Goal: Transaction & Acquisition: Purchase product/service

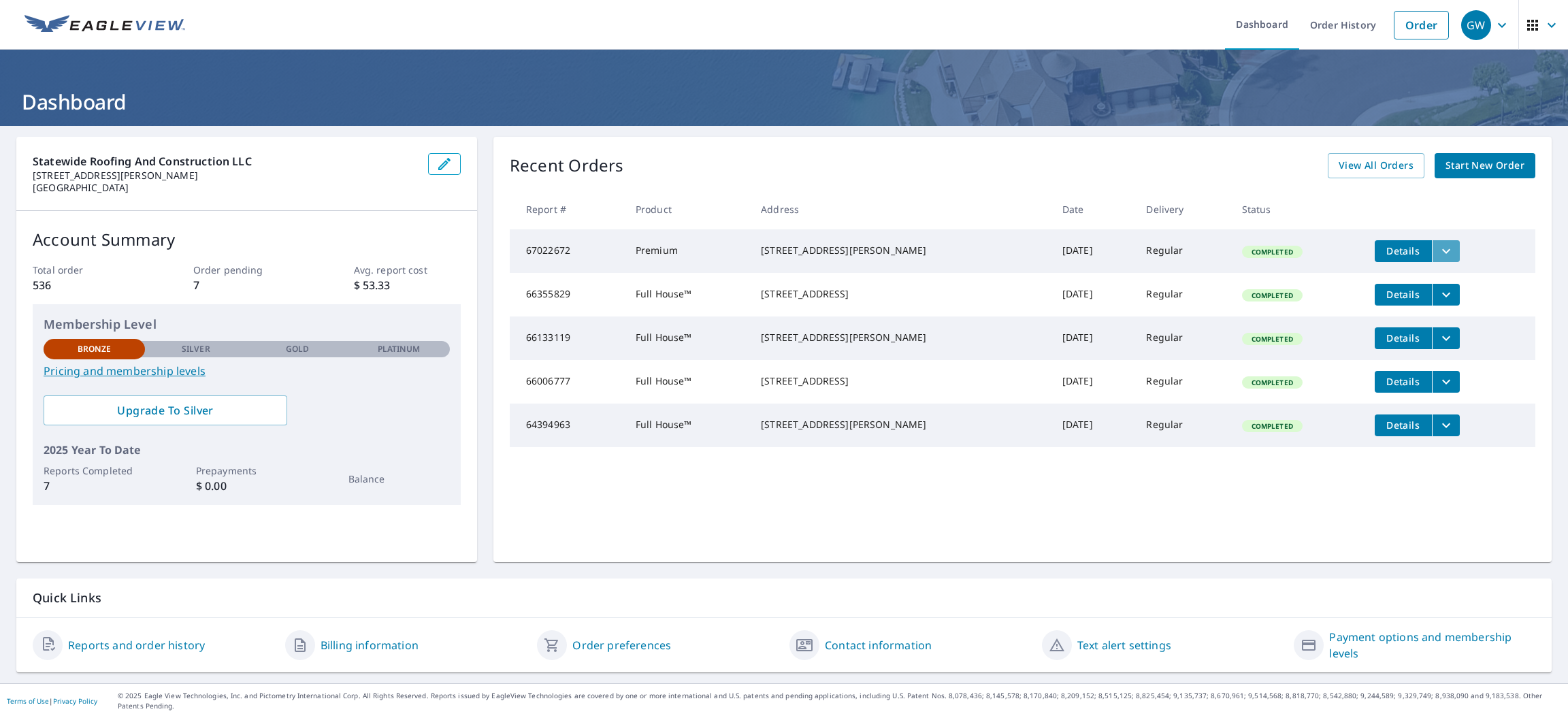
click at [1438, 248] on icon "filesDropdownBtn-67022672" at bounding box center [1446, 251] width 16 height 16
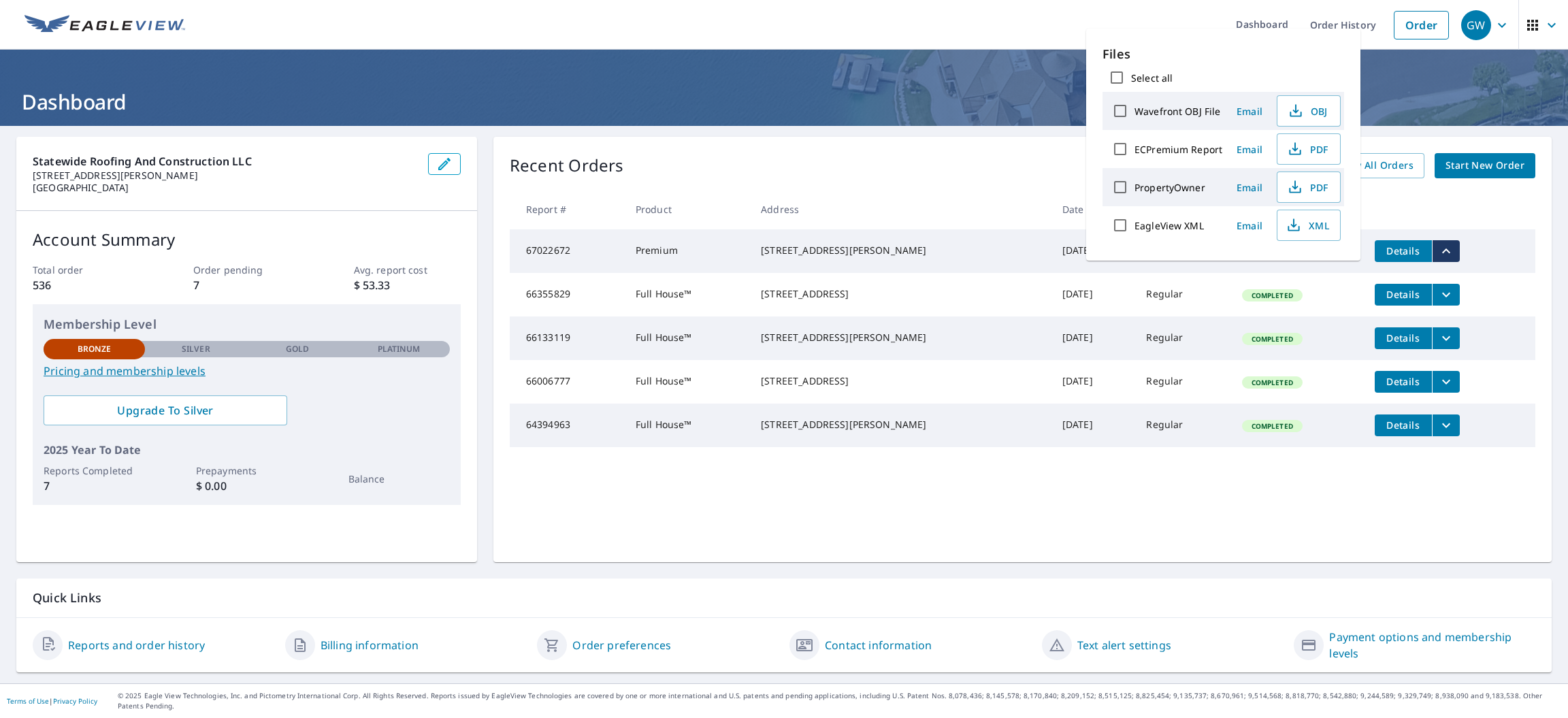
click at [931, 257] on div "[STREET_ADDRESS][PERSON_NAME]" at bounding box center [900, 251] width 280 height 14
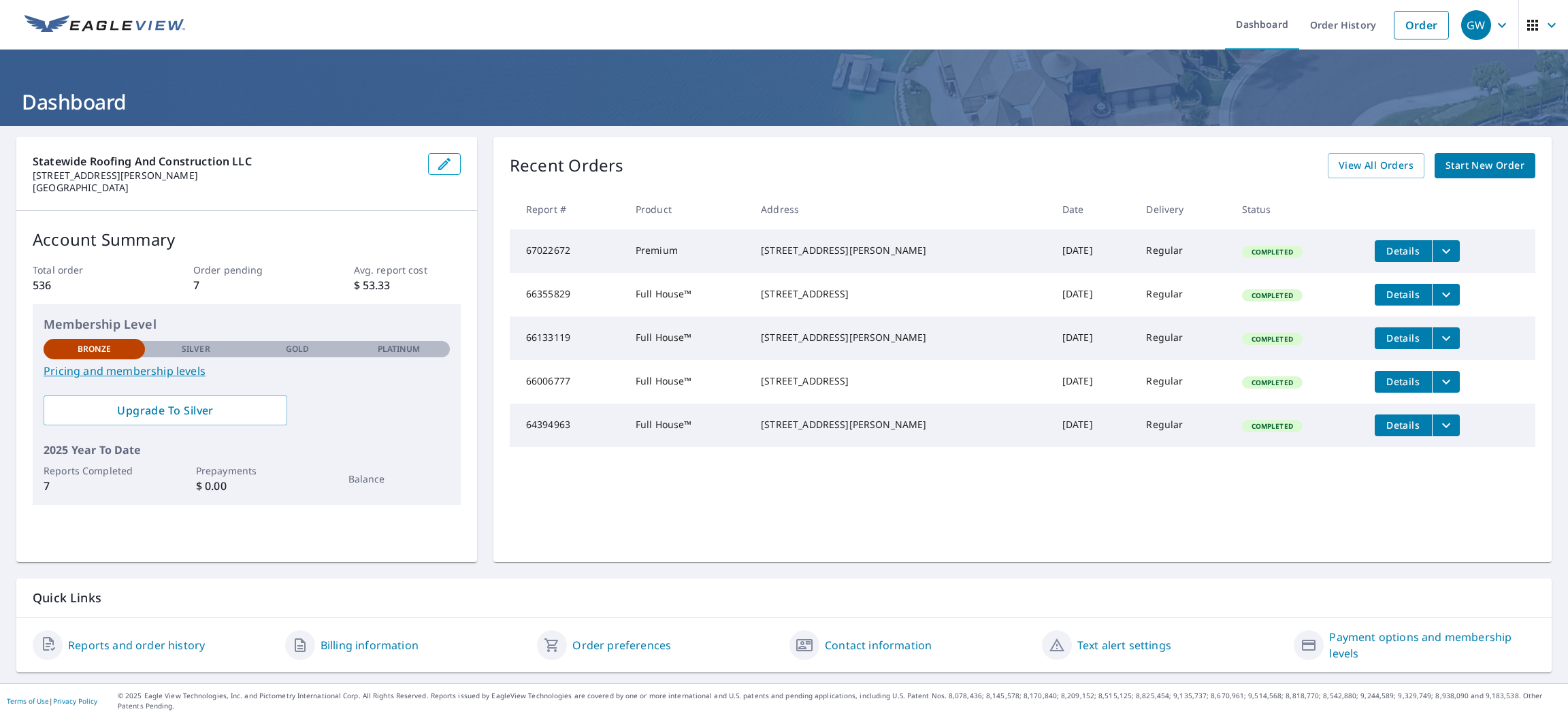
click at [1256, 251] on span "Completed" at bounding box center [1272, 252] width 57 height 10
click at [1377, 158] on span "View All Orders" at bounding box center [1376, 165] width 75 height 17
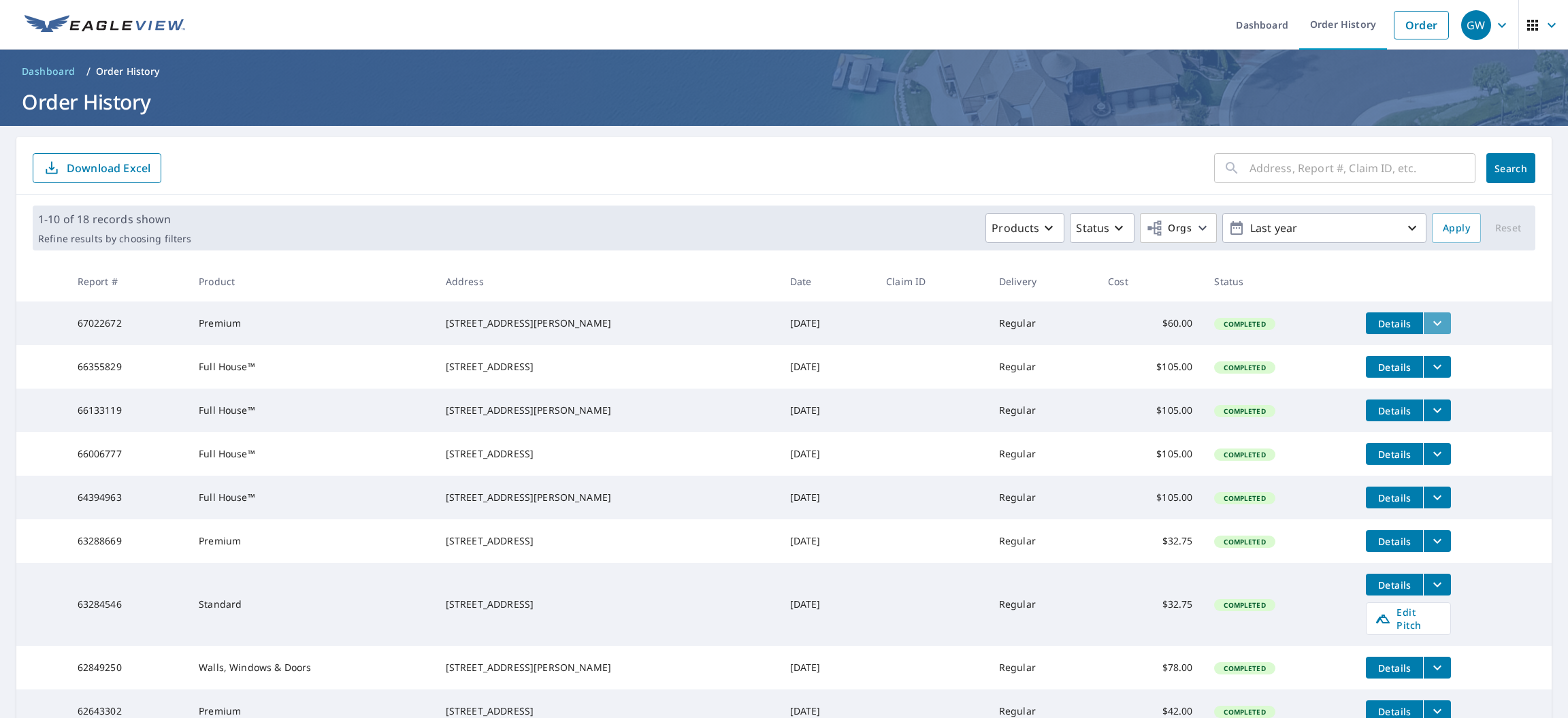
click at [1438, 324] on button "filesDropdownBtn-67022672" at bounding box center [1437, 323] width 28 height 22
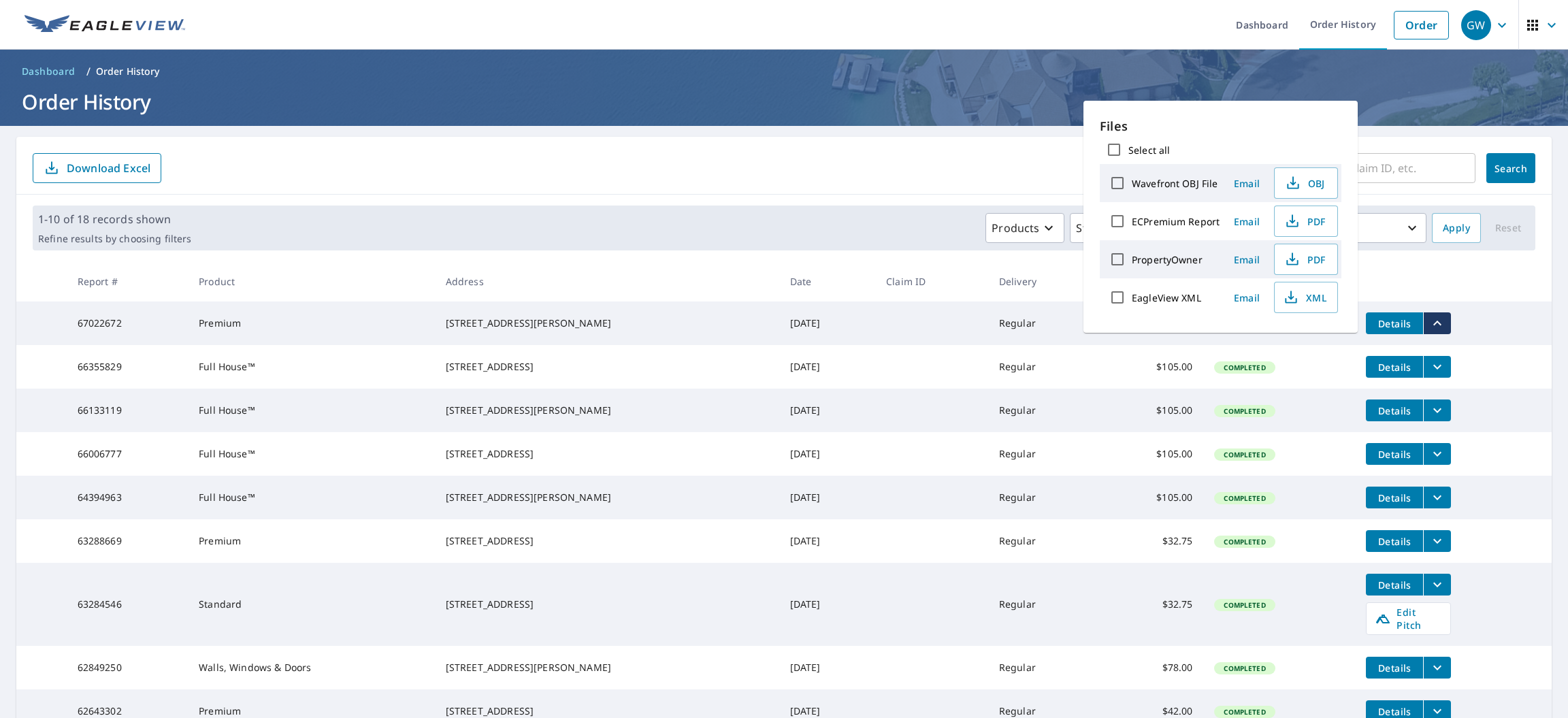
click at [1437, 323] on icon "filesDropdownBtn-67022672" at bounding box center [1437, 324] width 16 height 16
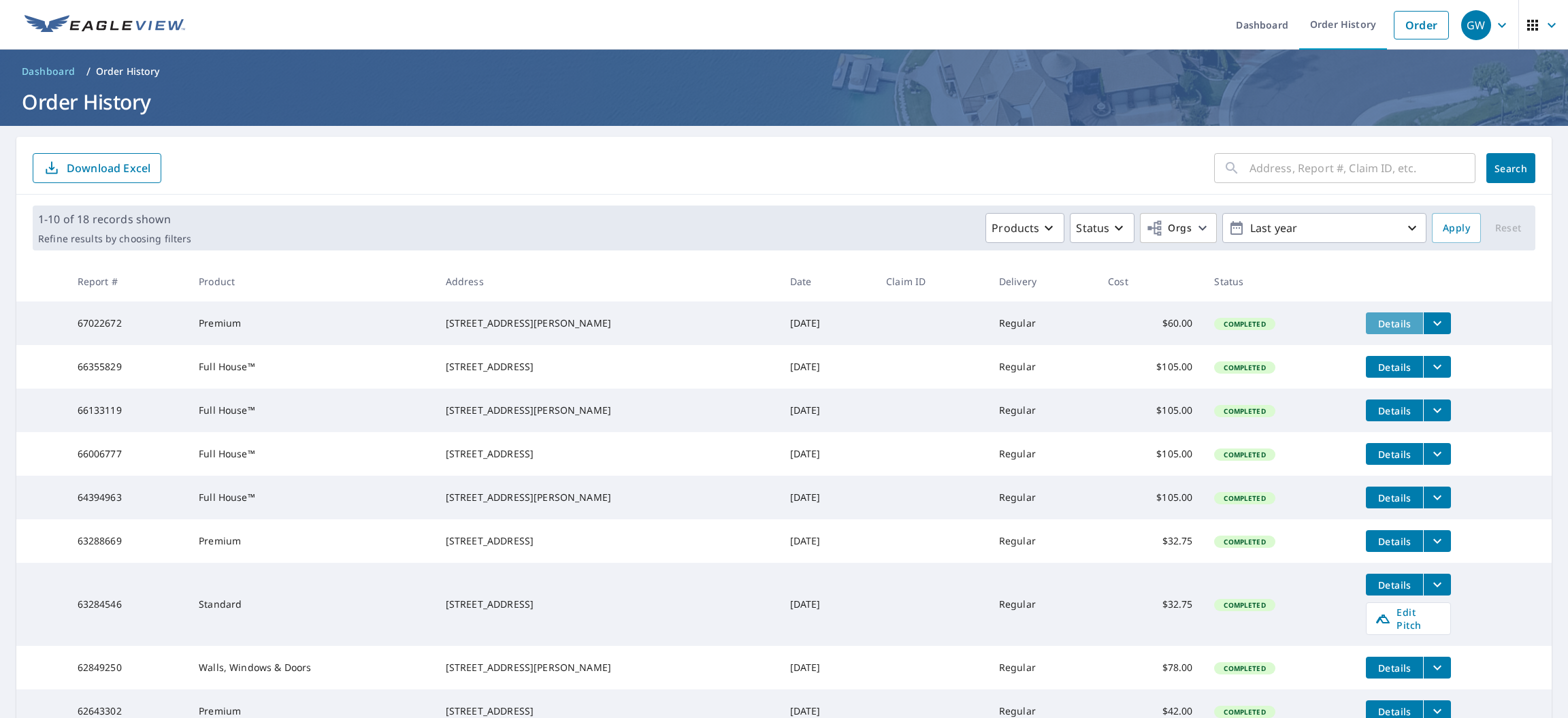
click at [1403, 322] on span "Details" at bounding box center [1395, 324] width 41 height 13
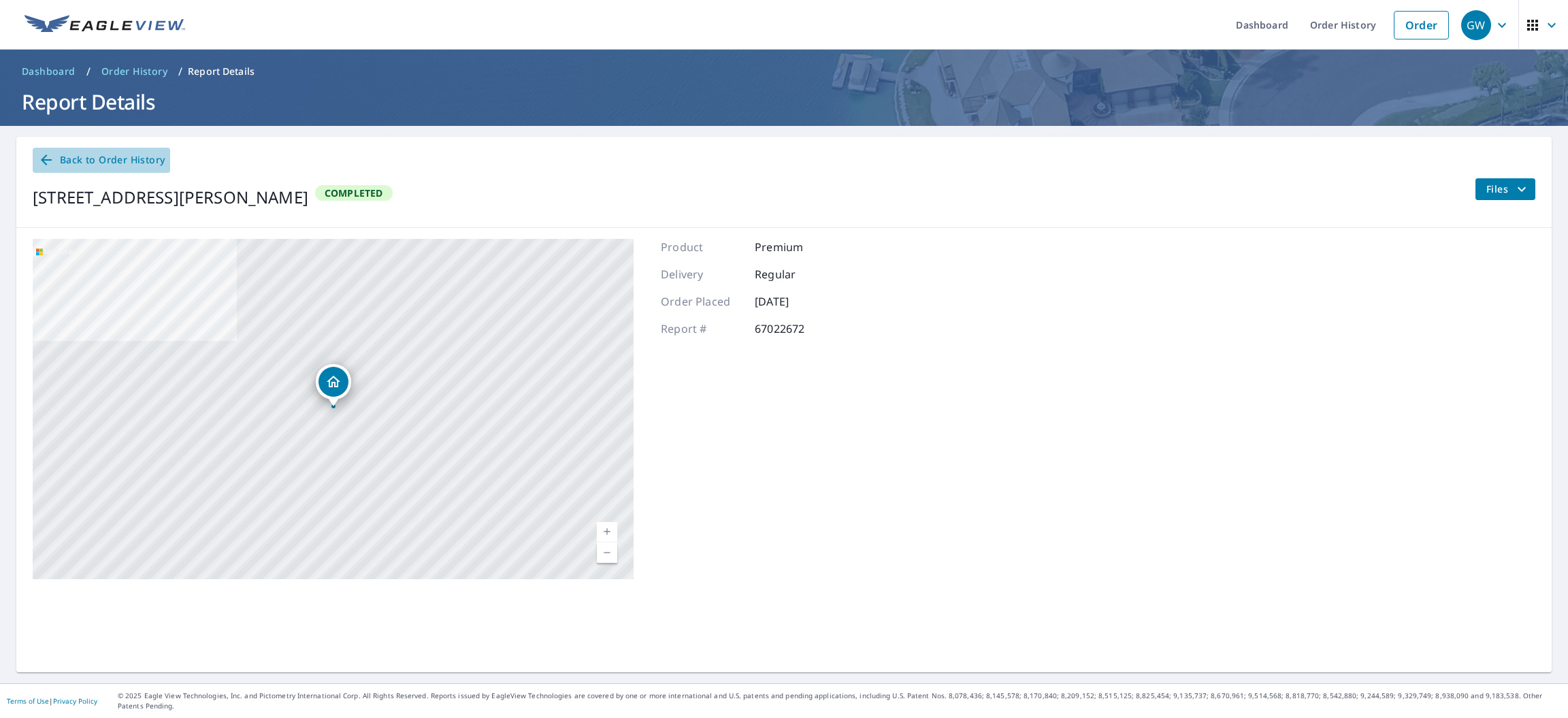
click at [123, 159] on span "Back to Order History" at bounding box center [101, 160] width 126 height 17
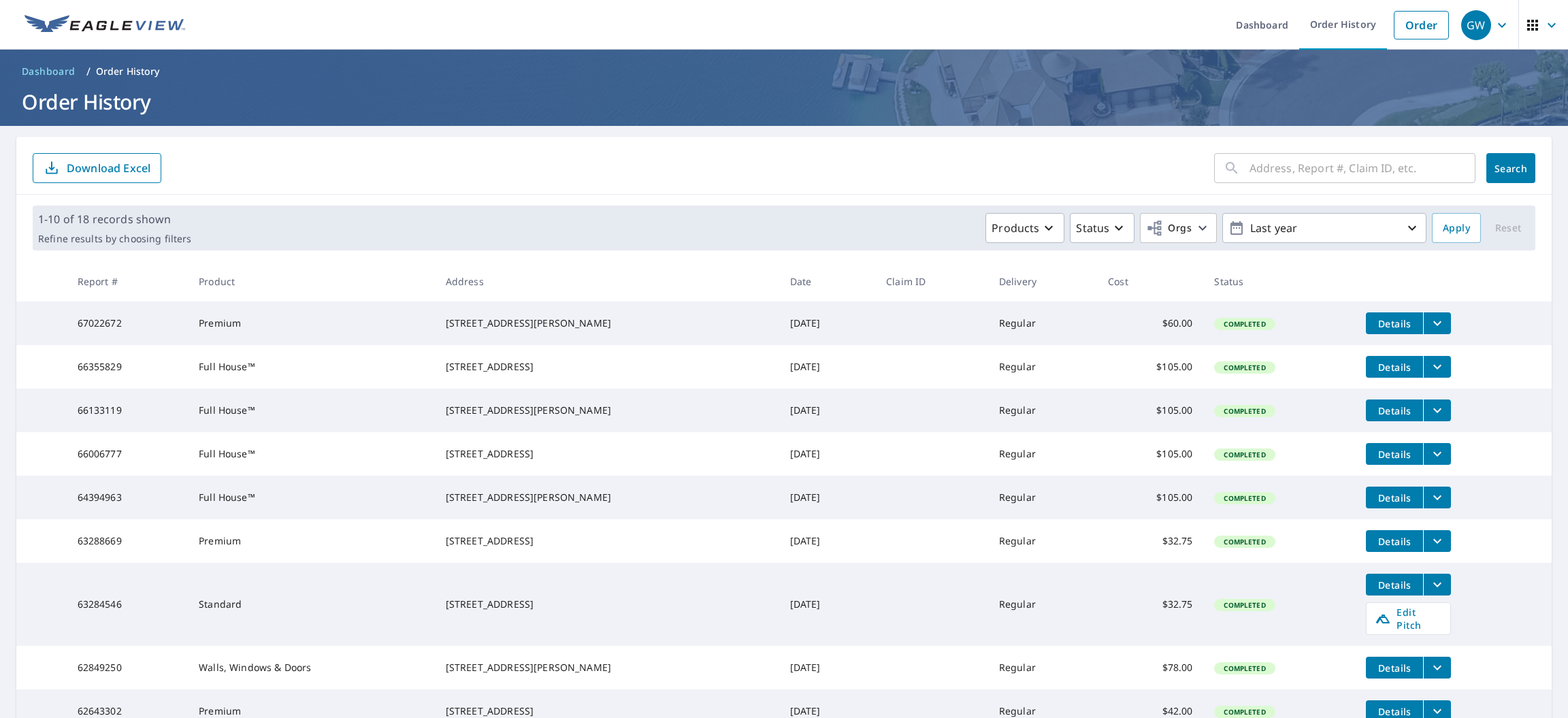
click at [1316, 164] on input "text" at bounding box center [1362, 168] width 226 height 38
click at [1433, 27] on link "Order" at bounding box center [1421, 25] width 55 height 29
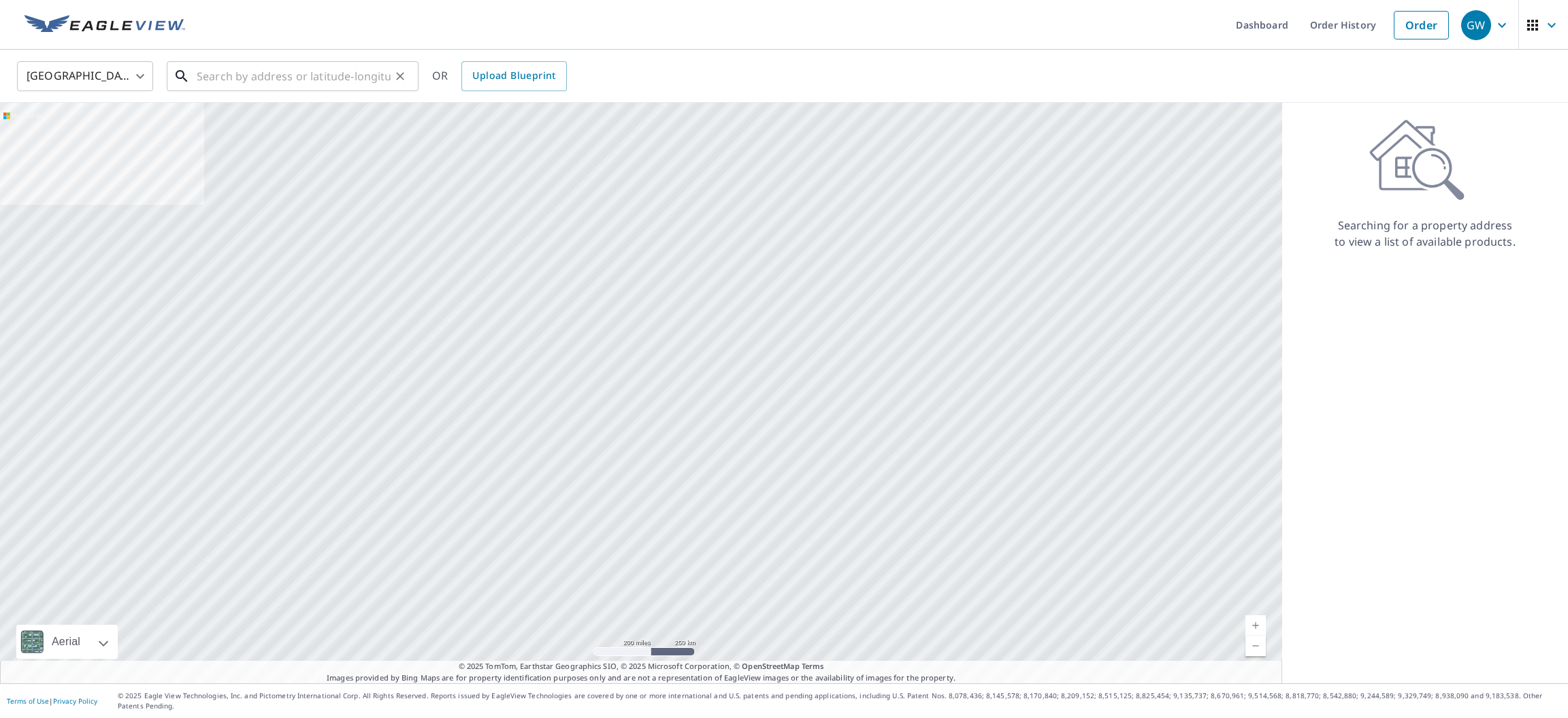
click at [289, 83] on input "text" at bounding box center [293, 76] width 194 height 38
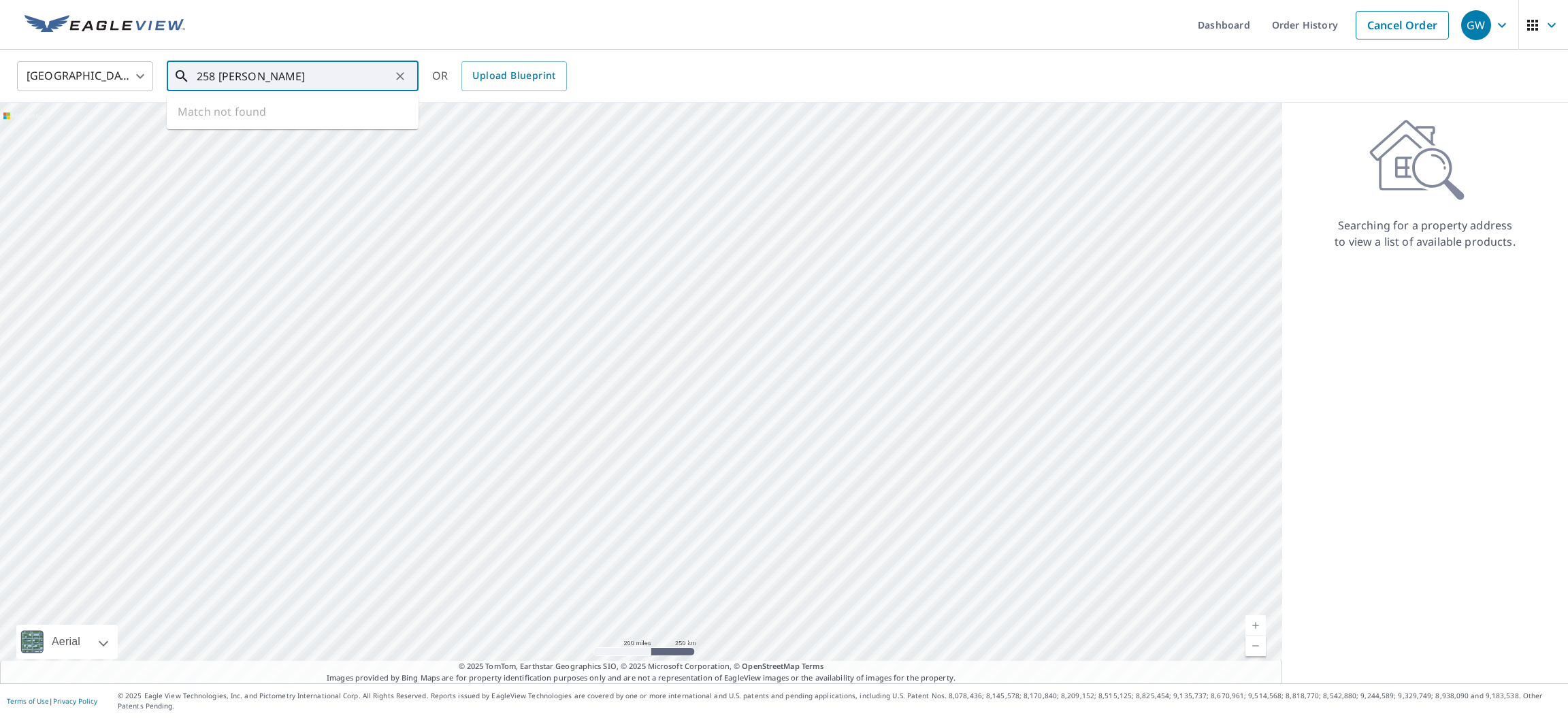
type input "258 [PERSON_NAME]"
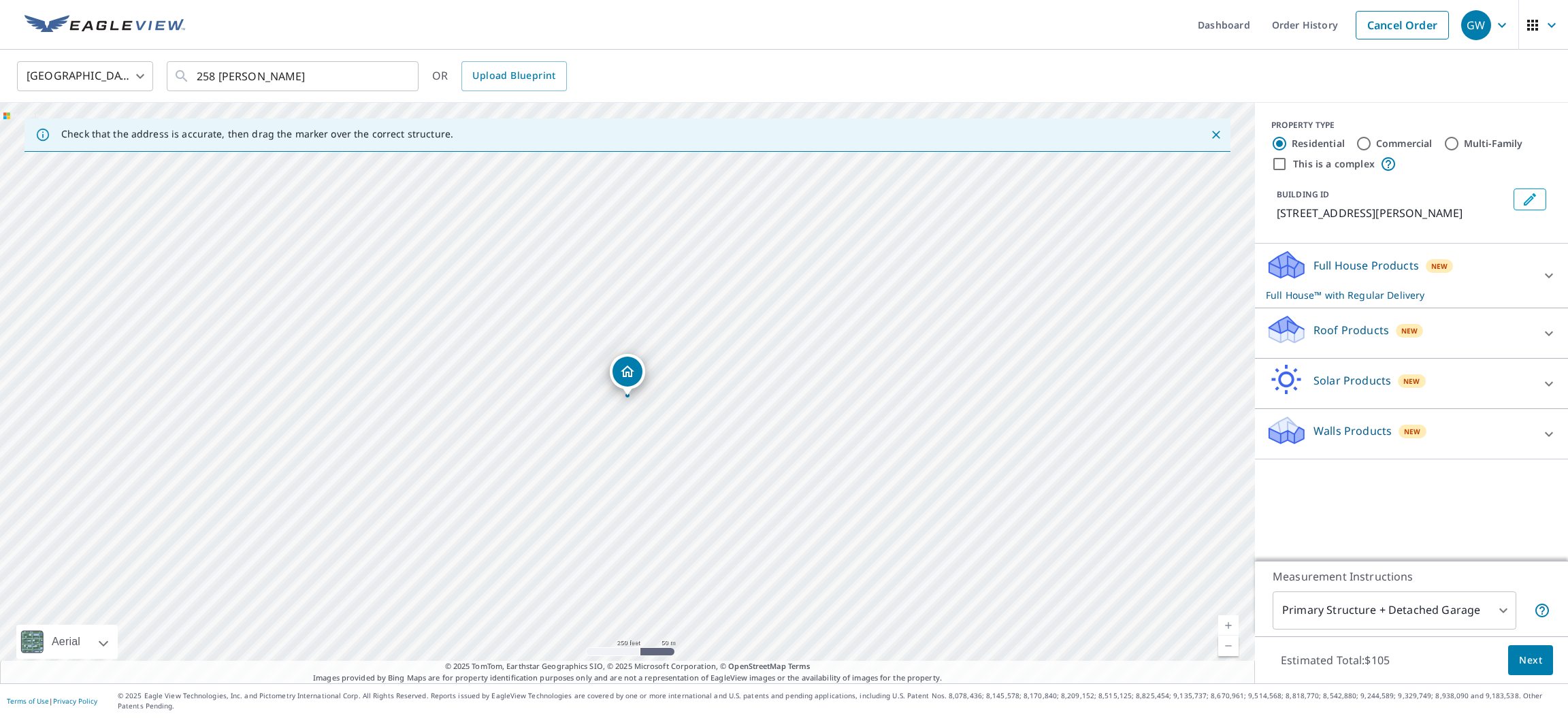
click at [1527, 200] on icon "Edit building 1" at bounding box center [1529, 199] width 12 height 12
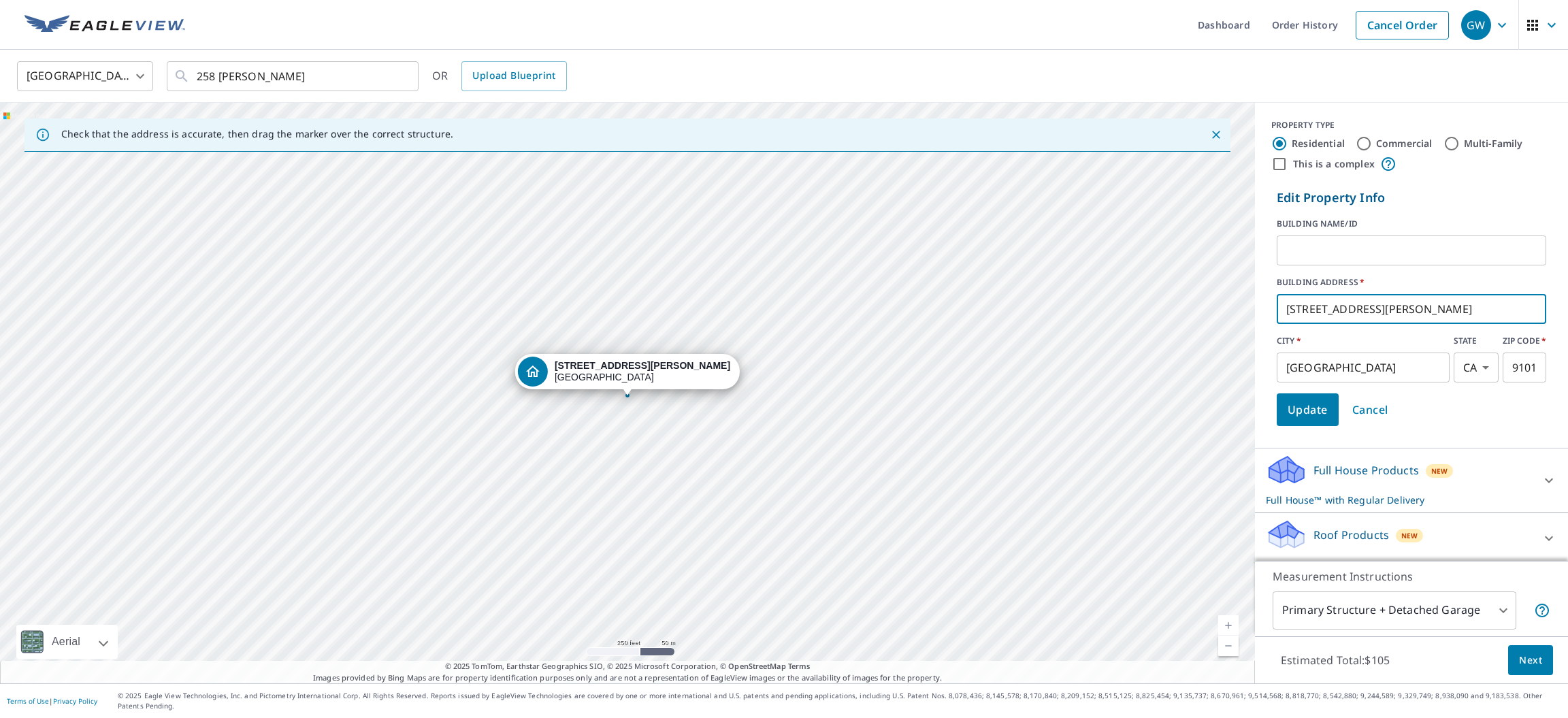
click at [1407, 311] on input "[STREET_ADDRESS][PERSON_NAME]" at bounding box center [1411, 309] width 269 height 38
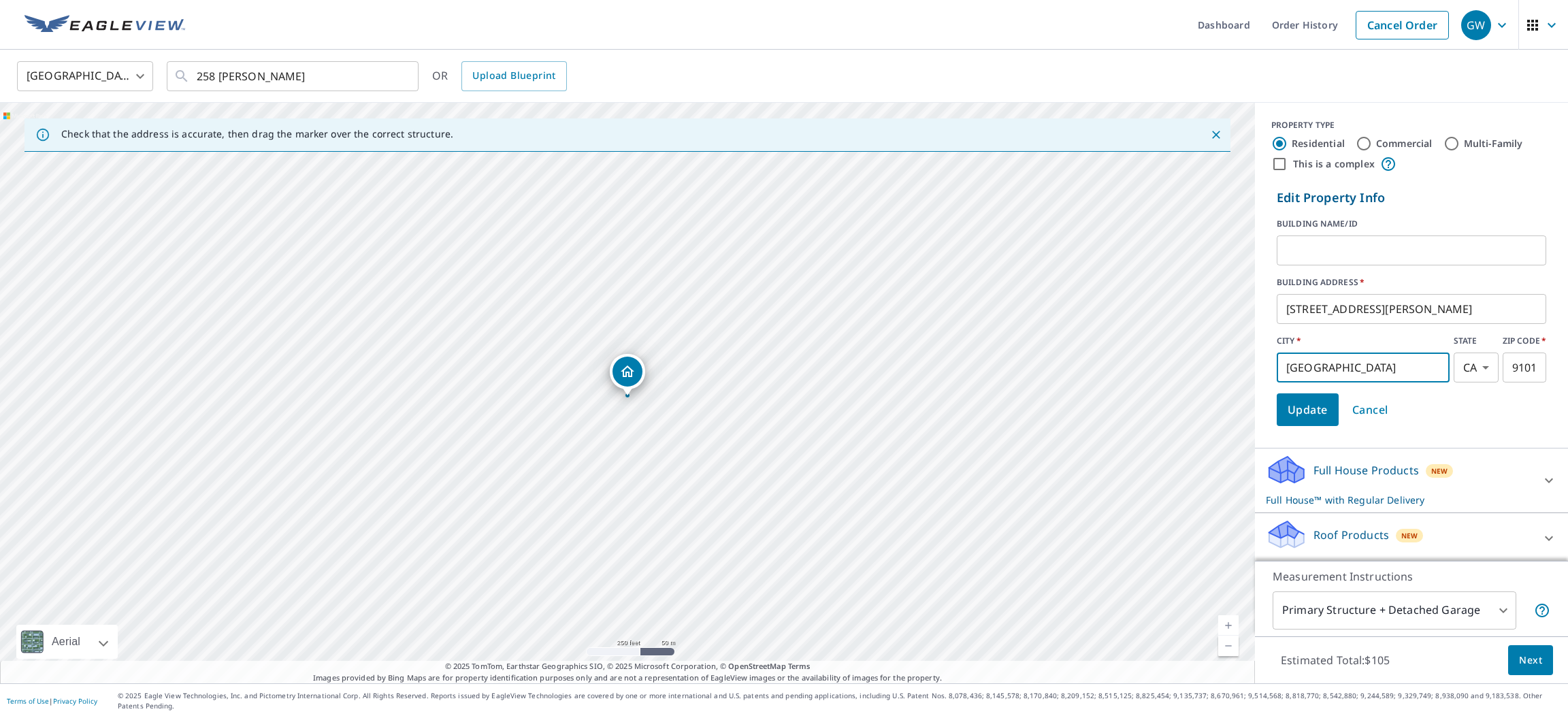
drag, startPoint x: 1380, startPoint y: 368, endPoint x: 1279, endPoint y: 384, distance: 102.3
click at [1278, 385] on input "[GEOGRAPHIC_DATA]" at bounding box center [1363, 367] width 172 height 38
type input "[GEOGRAPHIC_DATA]"
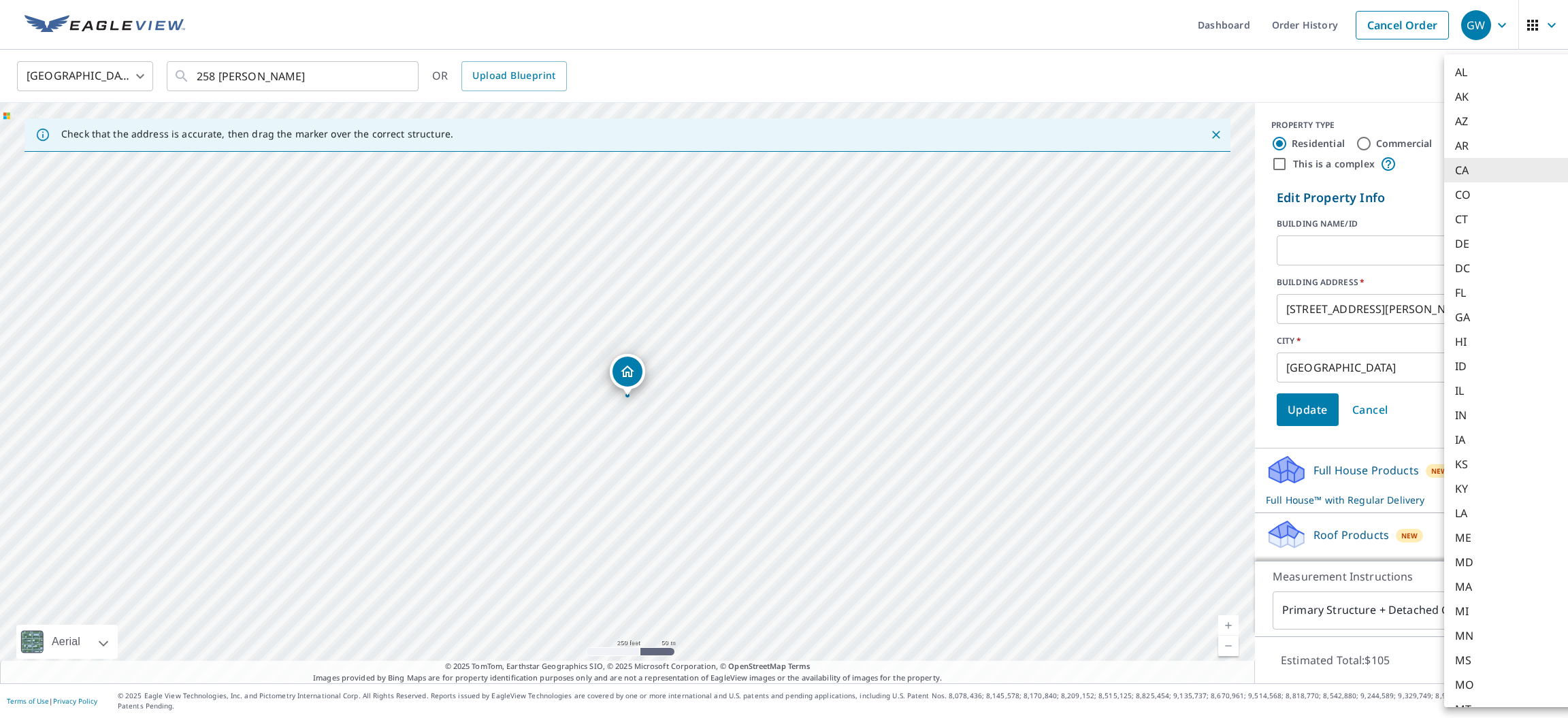
click at [1462, 373] on body "GW GW Dashboard Order History Cancel Order GW [GEOGRAPHIC_DATA] [GEOGRAPHIC_DAT…" at bounding box center [784, 359] width 1568 height 718
click at [1471, 683] on li "NY" at bounding box center [1510, 680] width 132 height 25
type input "NY"
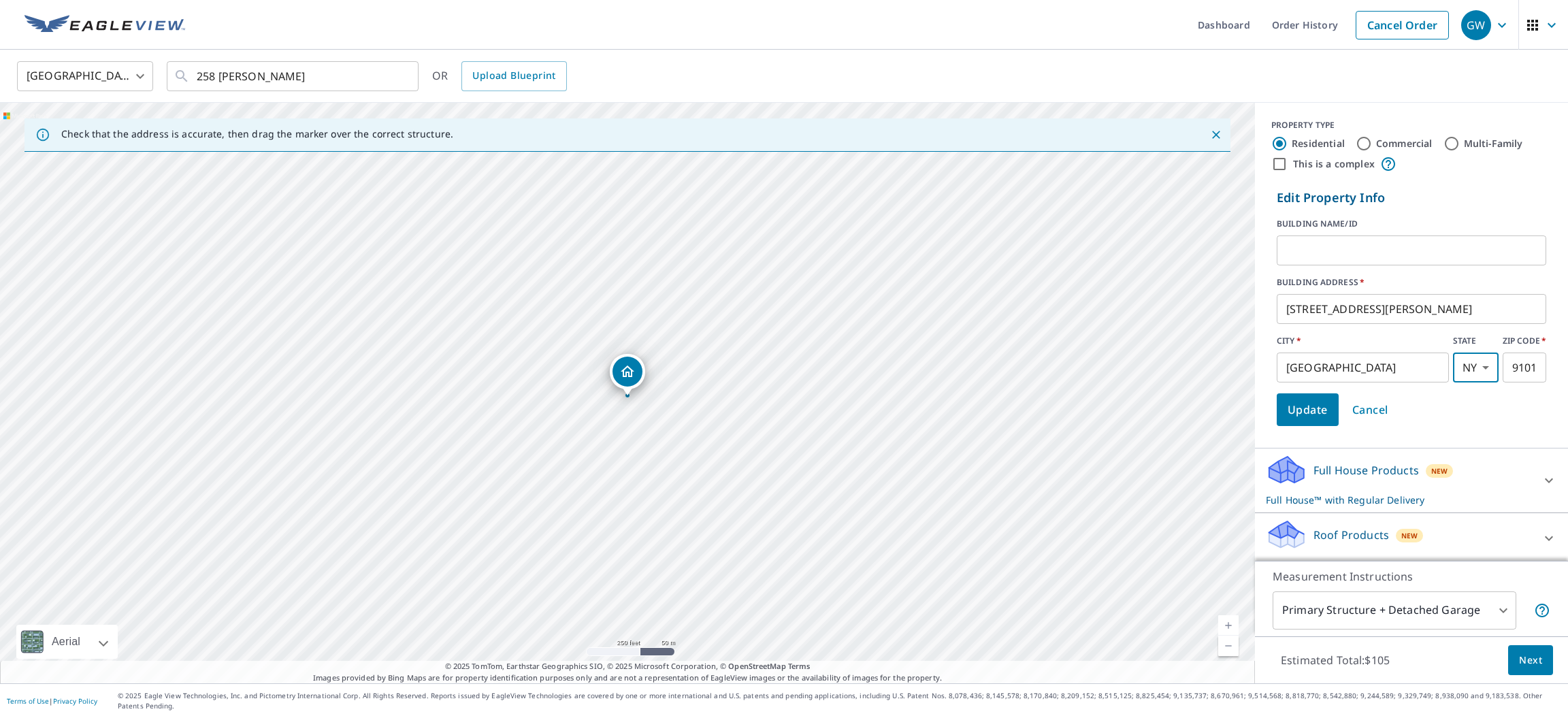
click at [1522, 363] on input "91016" at bounding box center [1524, 367] width 44 height 38
type input "14569"
click at [1412, 318] on input "[STREET_ADDRESS][PERSON_NAME]" at bounding box center [1411, 309] width 269 height 38
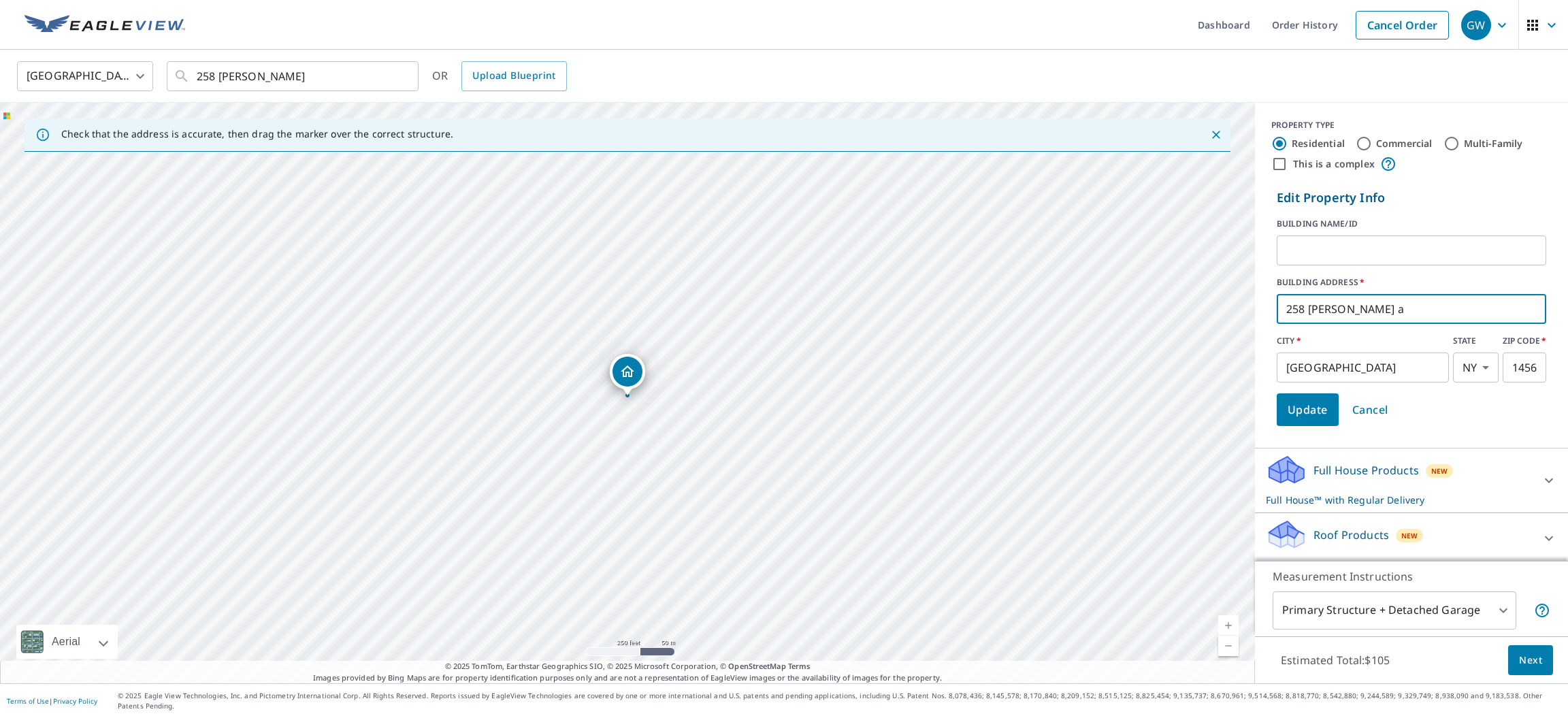
type input "258 [PERSON_NAME] at"
click button "Update" at bounding box center [1307, 410] width 62 height 33
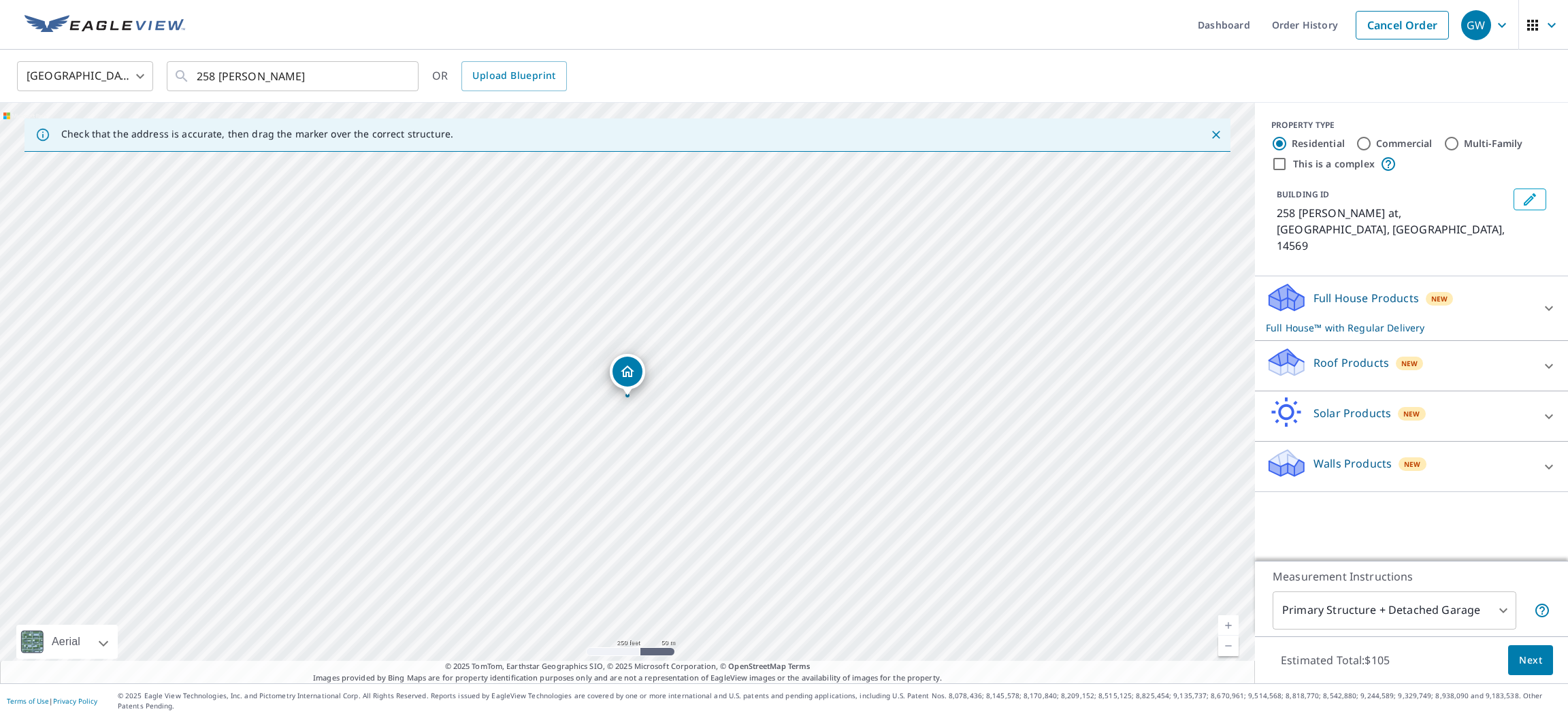
click at [1537, 669] on span "Next" at bounding box center [1530, 660] width 23 height 17
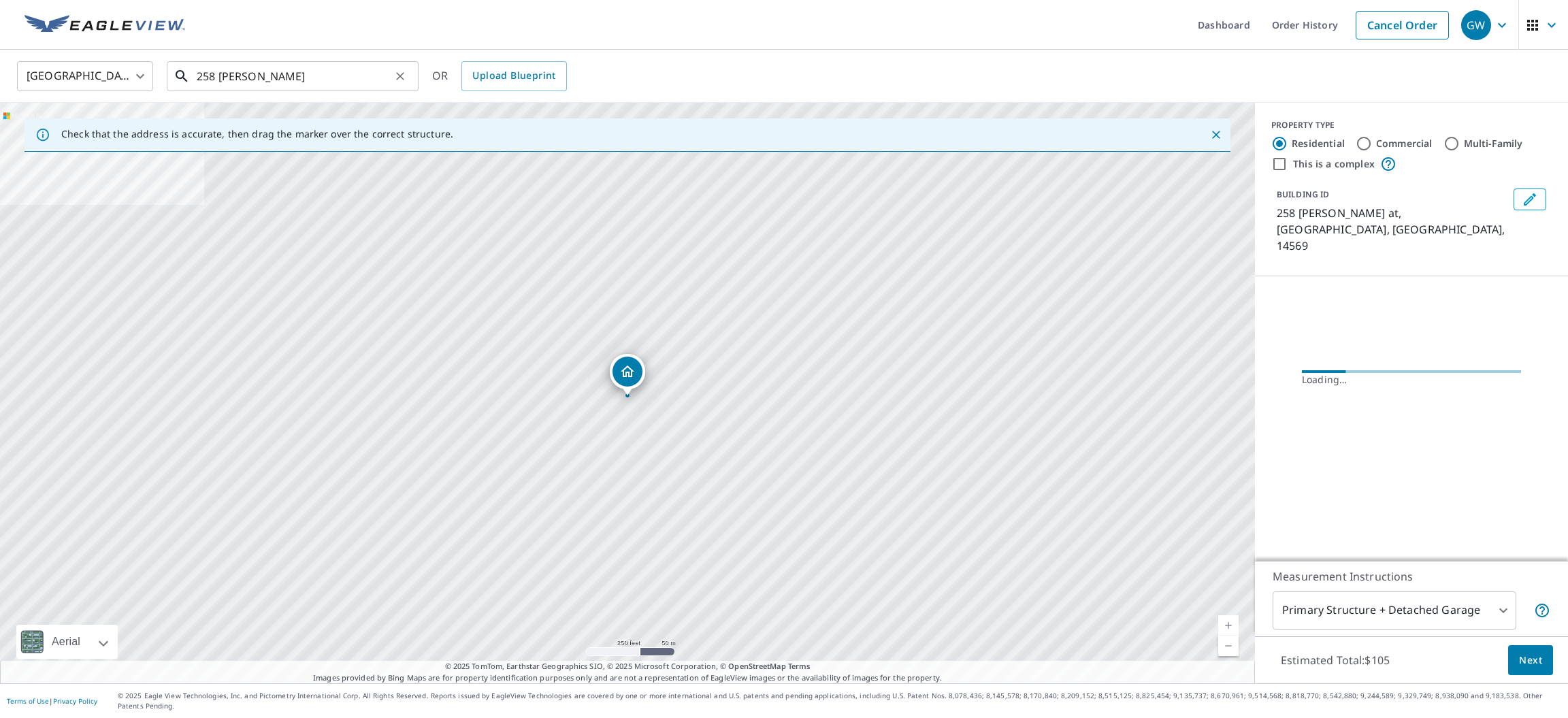
click at [313, 73] on input "258 [PERSON_NAME]" at bounding box center [293, 76] width 194 height 38
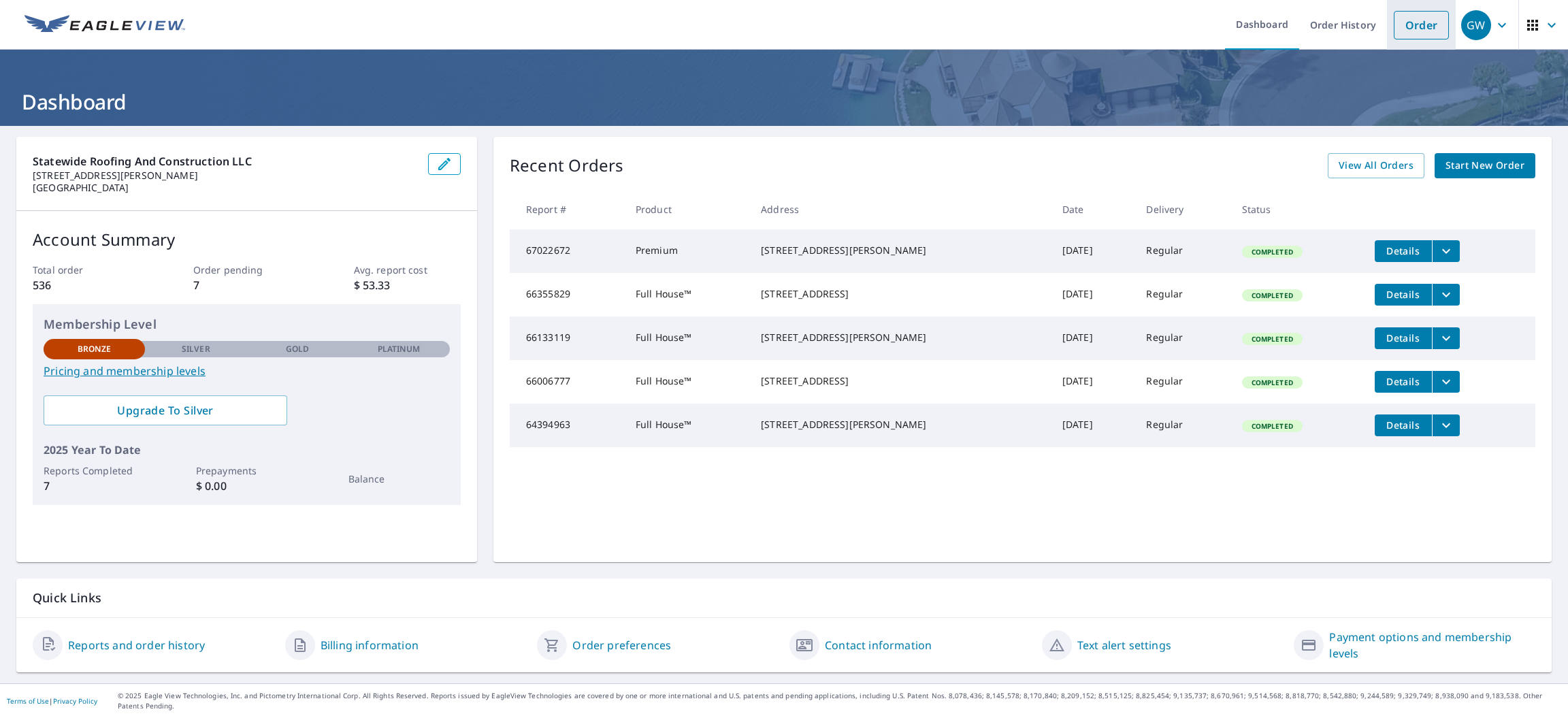
click at [1434, 25] on link "Order" at bounding box center [1421, 25] width 55 height 29
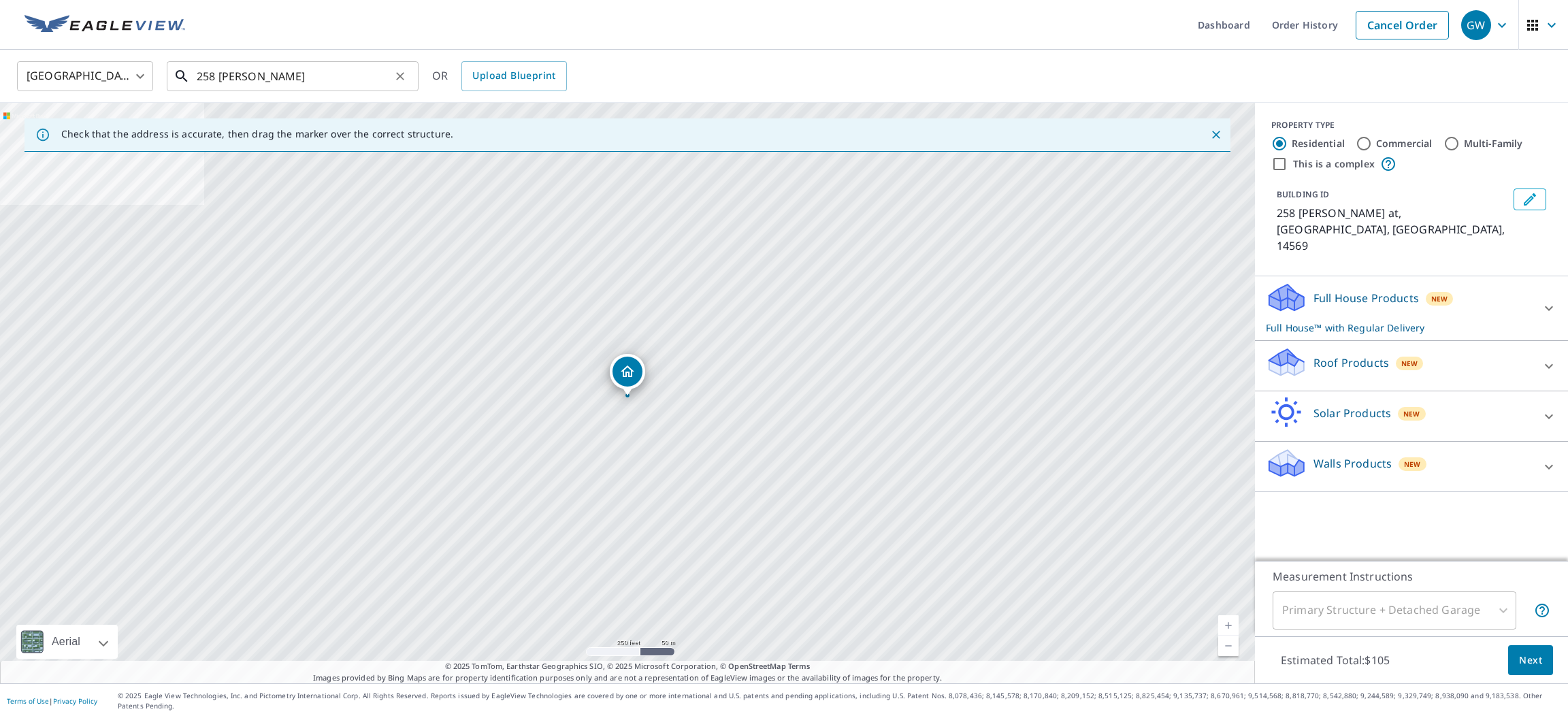
click at [328, 78] on input "258 [PERSON_NAME]" at bounding box center [293, 76] width 194 height 38
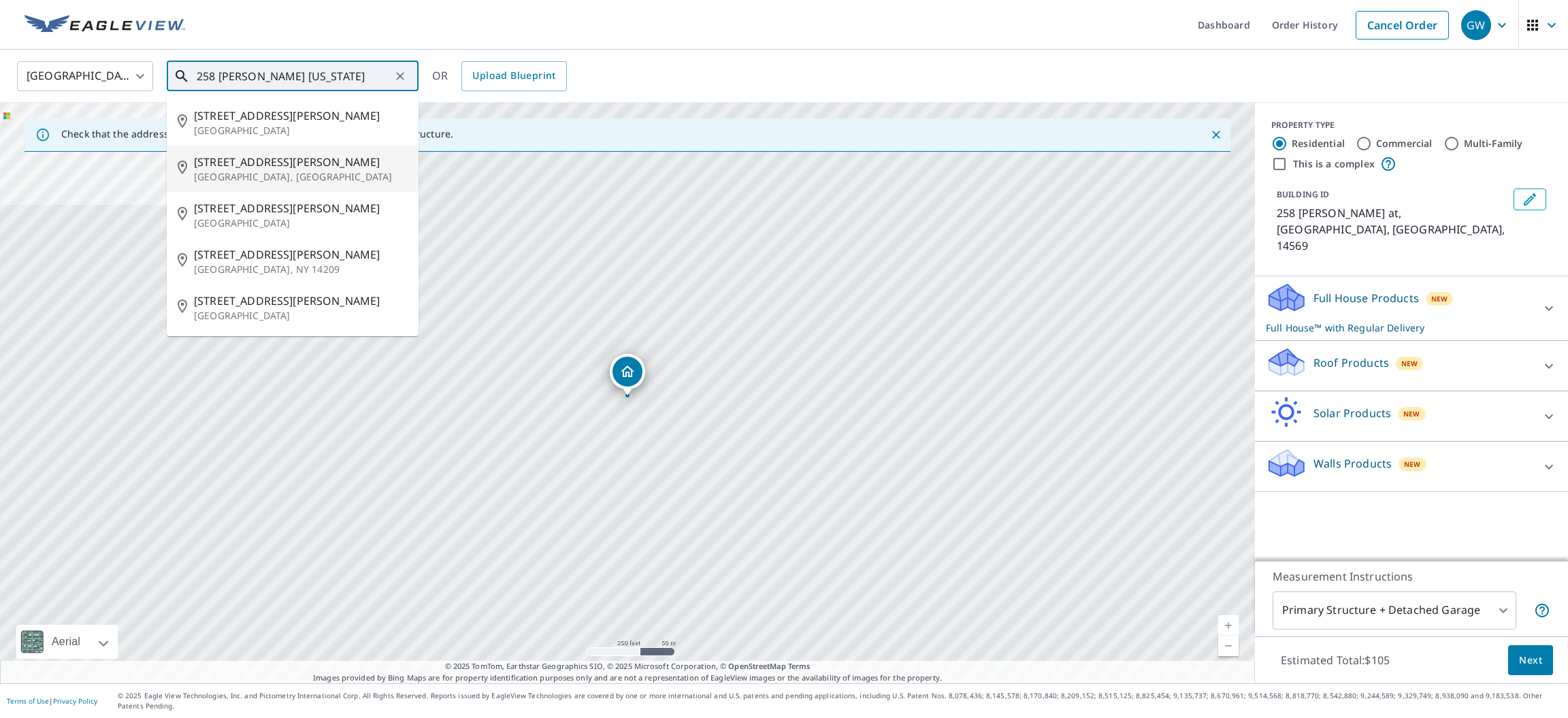
click at [315, 167] on span "[STREET_ADDRESS][PERSON_NAME]" at bounding box center [301, 162] width 214 height 16
type input "258 Linwood Ave Warsaw, NY 14569"
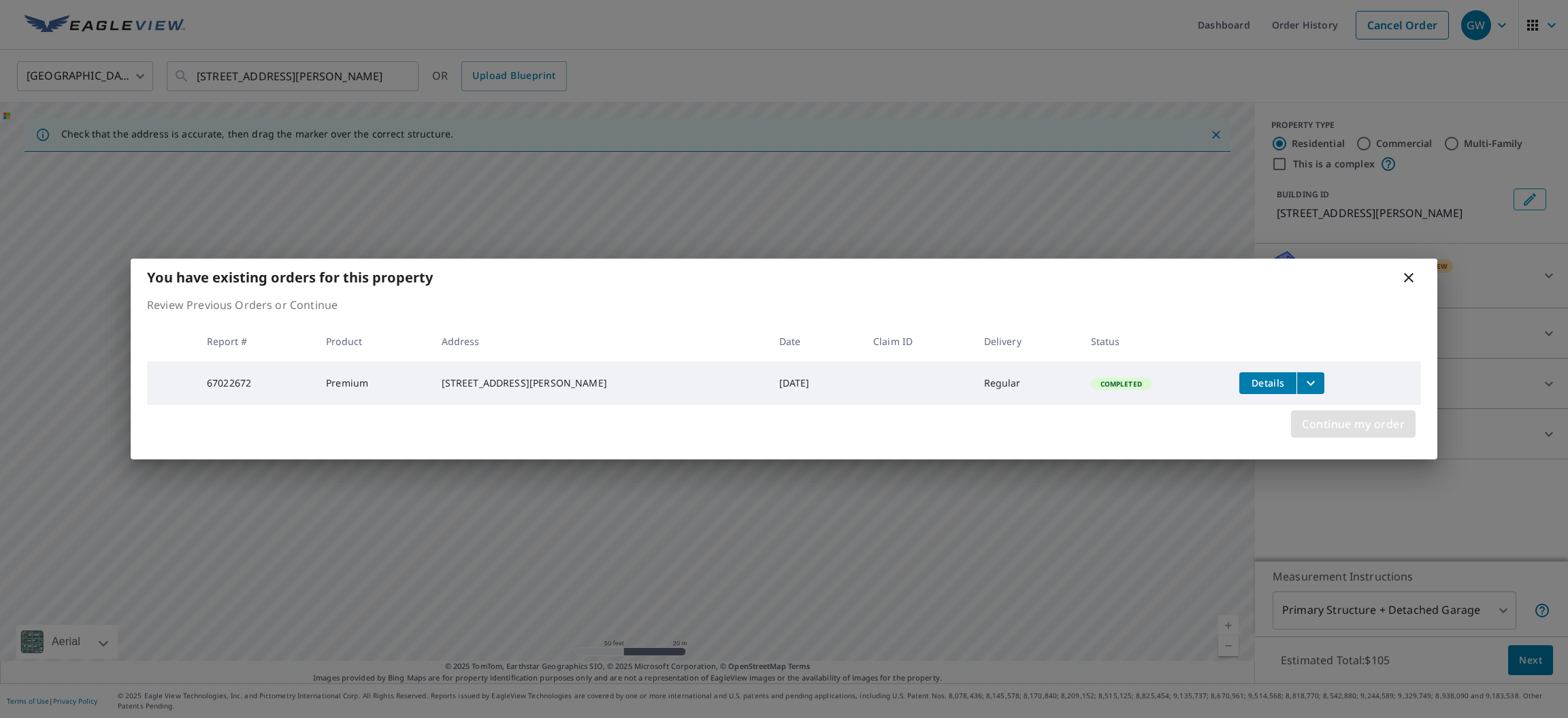
click at [1312, 426] on span "Continue my order" at bounding box center [1353, 424] width 103 height 19
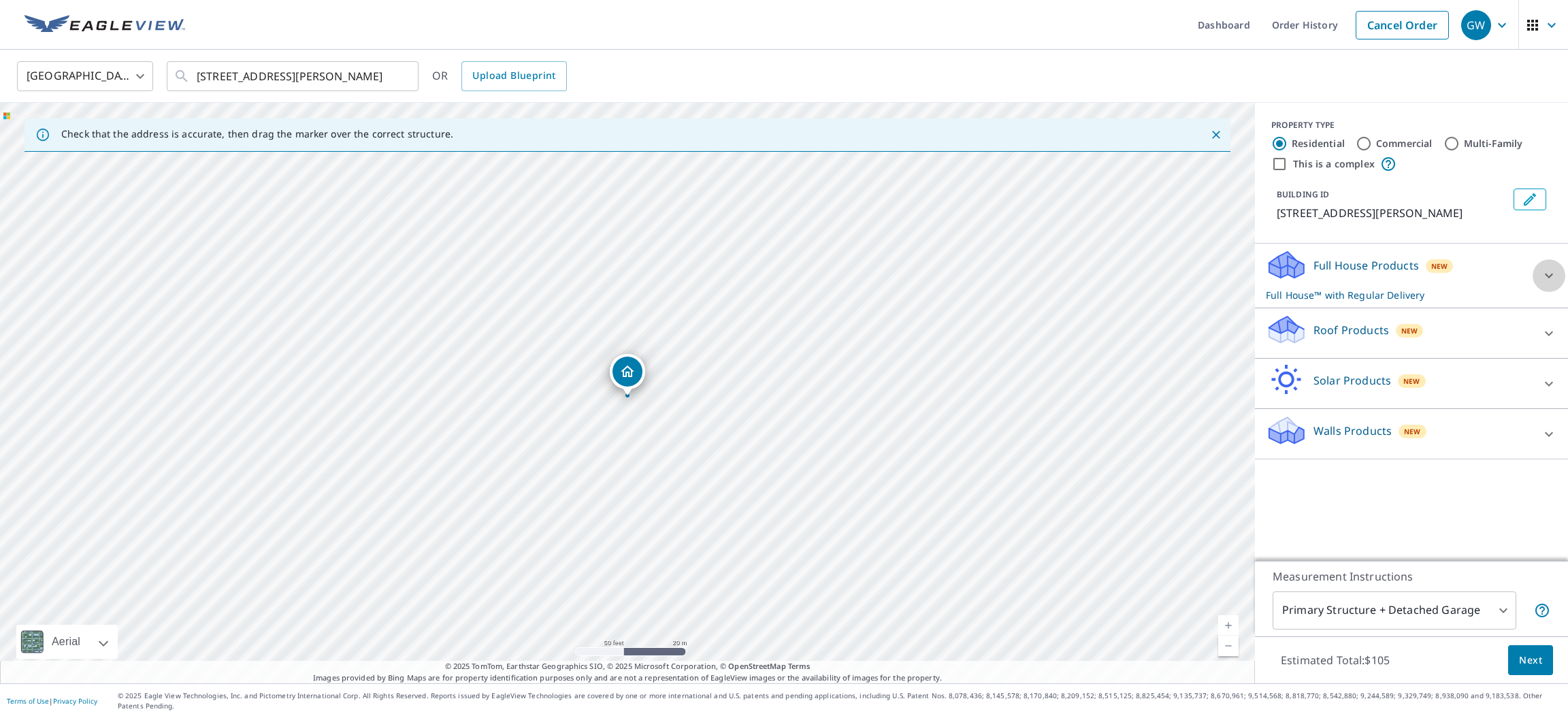
click at [1534, 274] on div at bounding box center [1549, 276] width 33 height 33
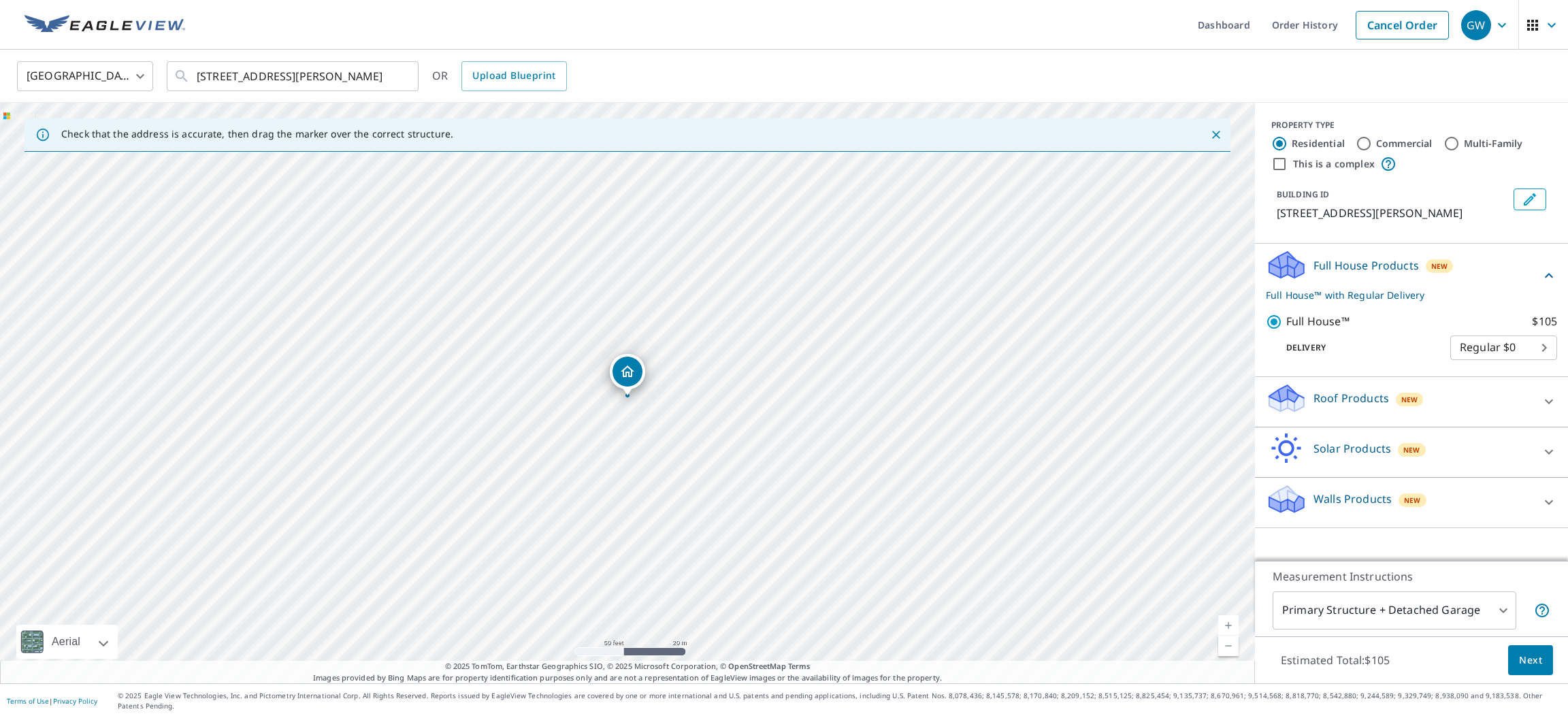
click at [1455, 395] on div "Roof Products New" at bounding box center [1399, 402] width 267 height 39
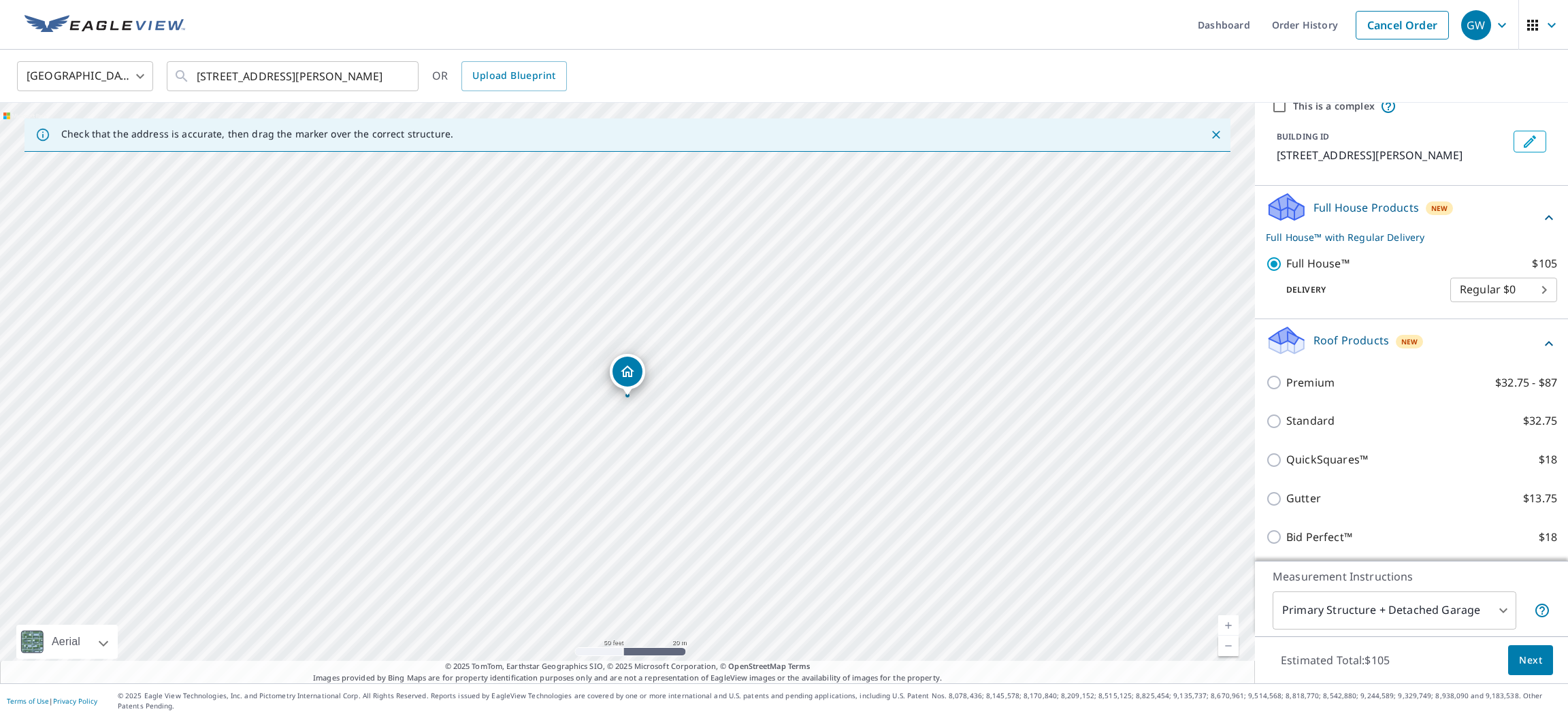
scroll to position [88, 0]
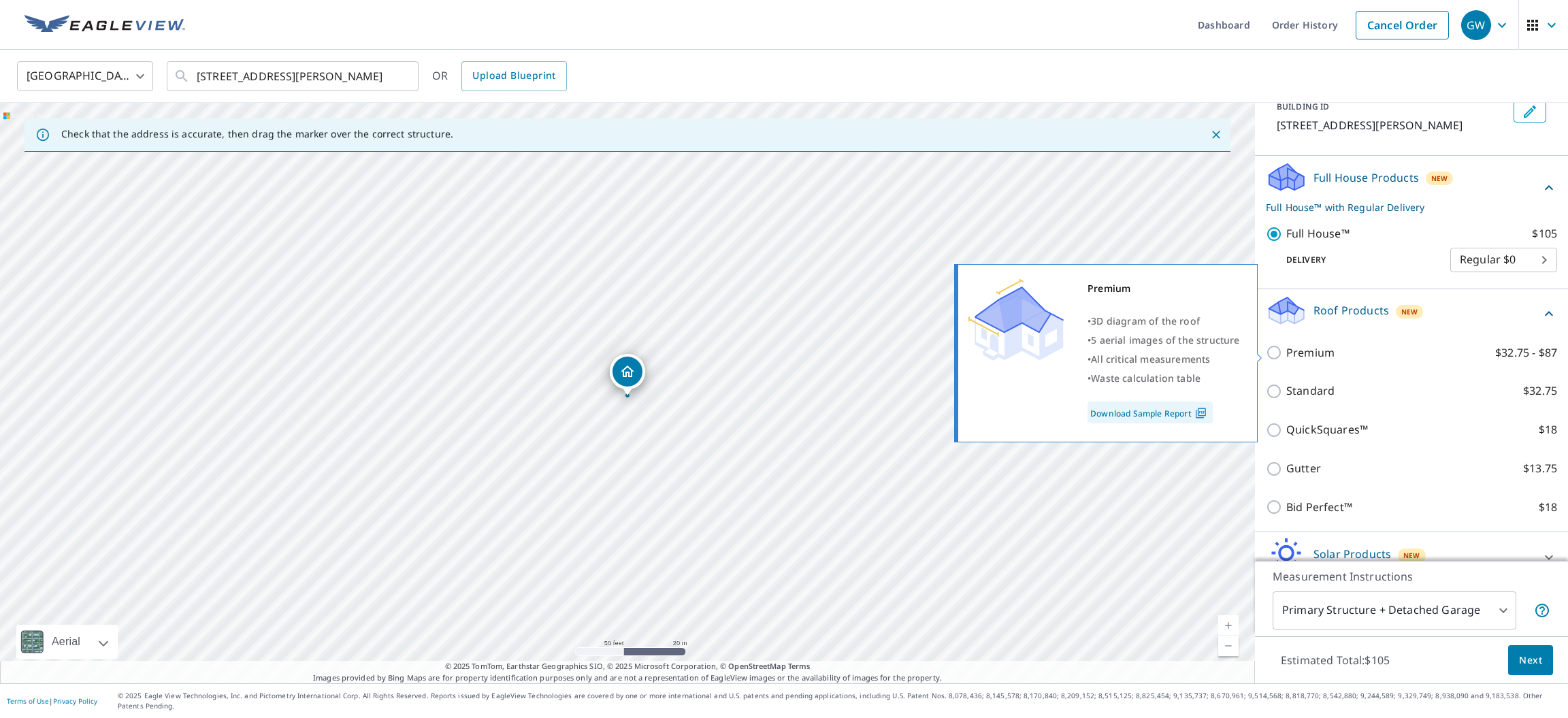
click at [1272, 355] on input "Premium $32.75 - $87" at bounding box center [1276, 352] width 21 height 16
checkbox input "true"
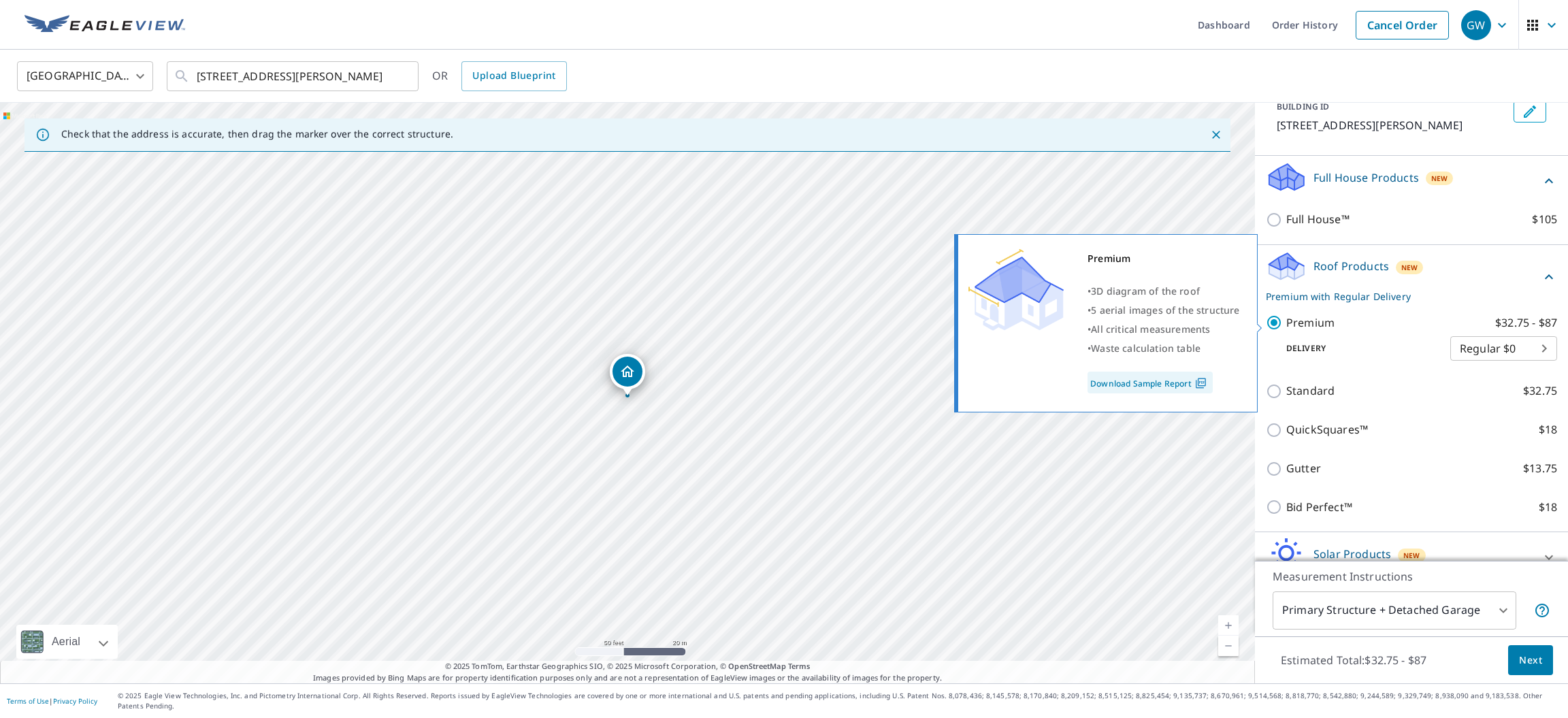
checkbox input "false"
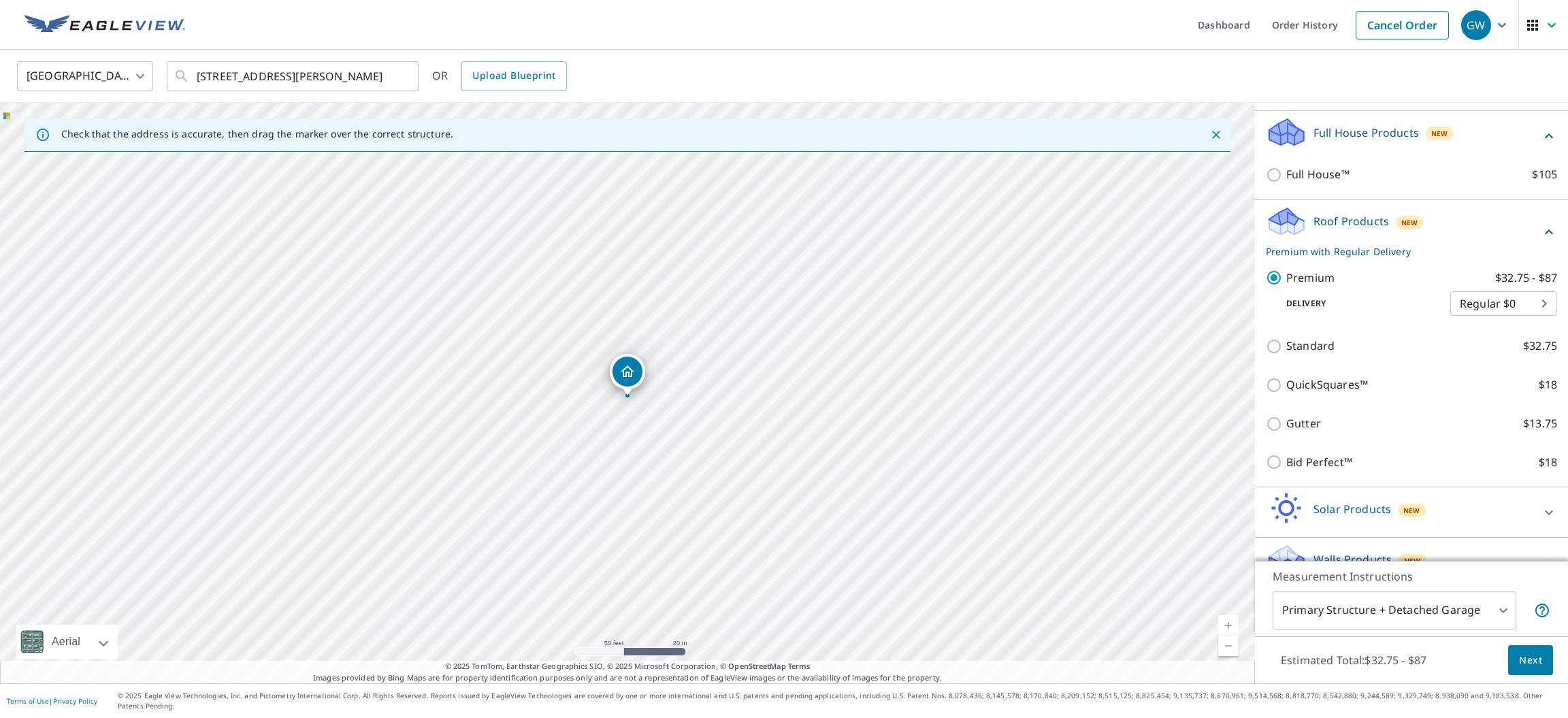
scroll to position [153, 0]
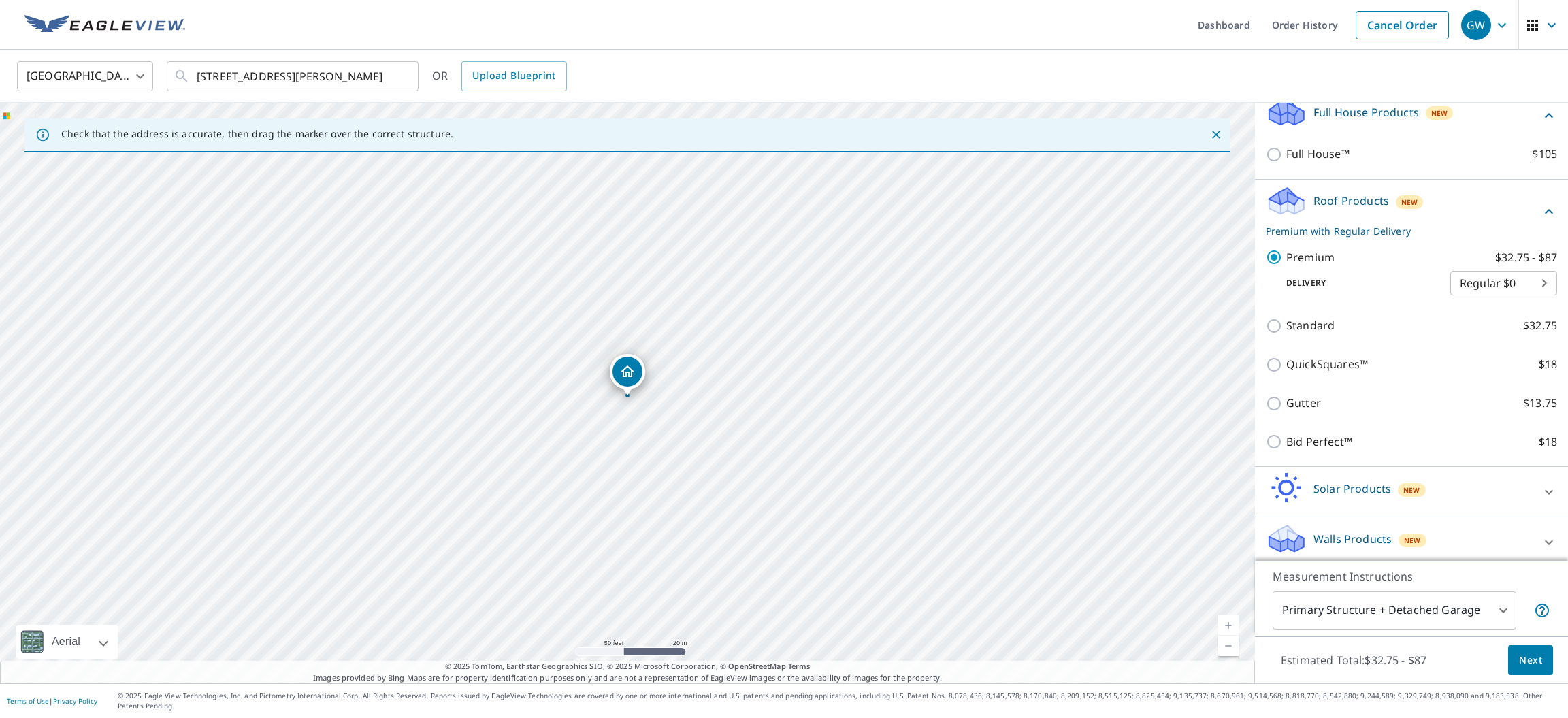
click at [1491, 540] on div "Walls Products New" at bounding box center [1399, 541] width 267 height 39
click at [1519, 543] on div "Walls Products New" at bounding box center [1403, 541] width 275 height 39
click at [1515, 541] on div "Walls Products New" at bounding box center [1399, 541] width 267 height 39
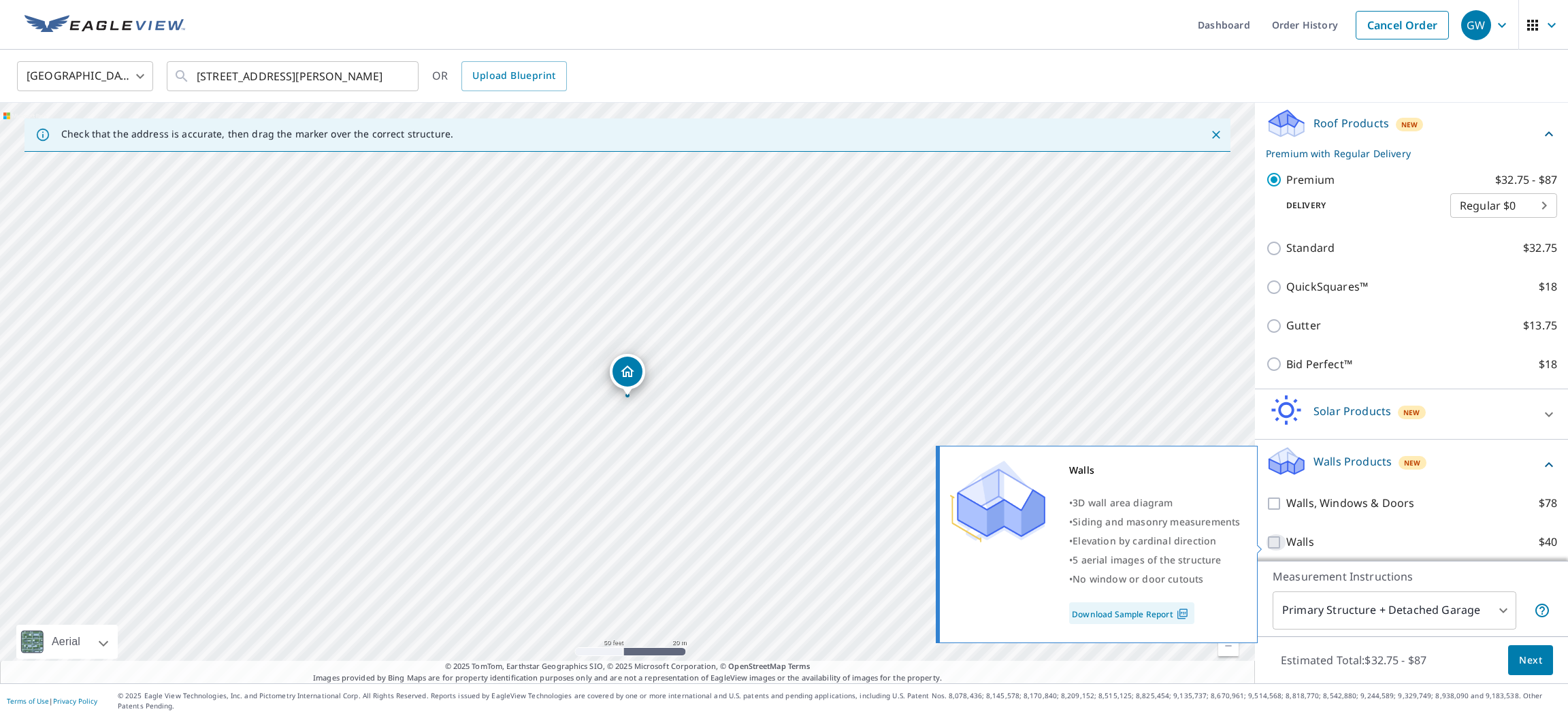
click at [1271, 550] on input "Walls $40" at bounding box center [1276, 542] width 21 height 16
checkbox input "true"
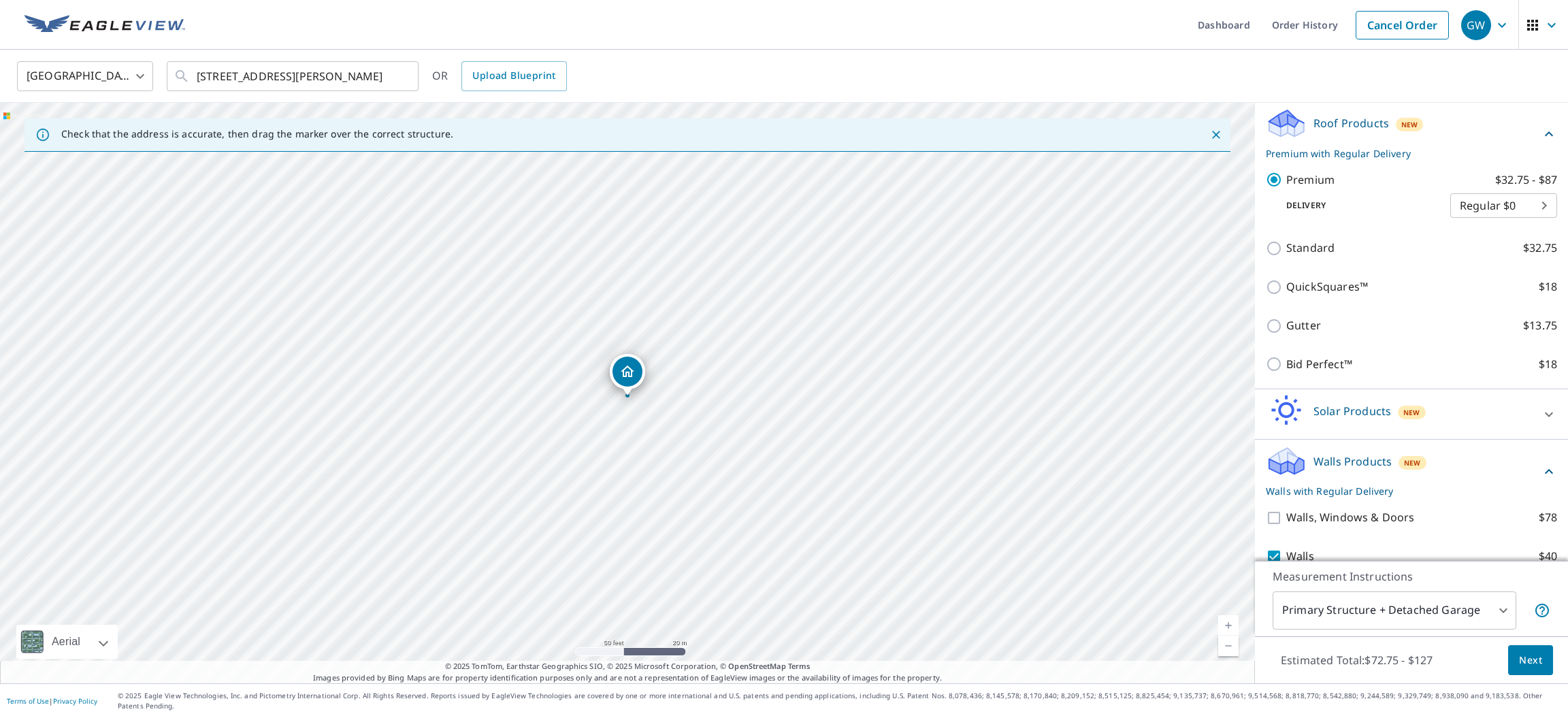
scroll to position [275, 0]
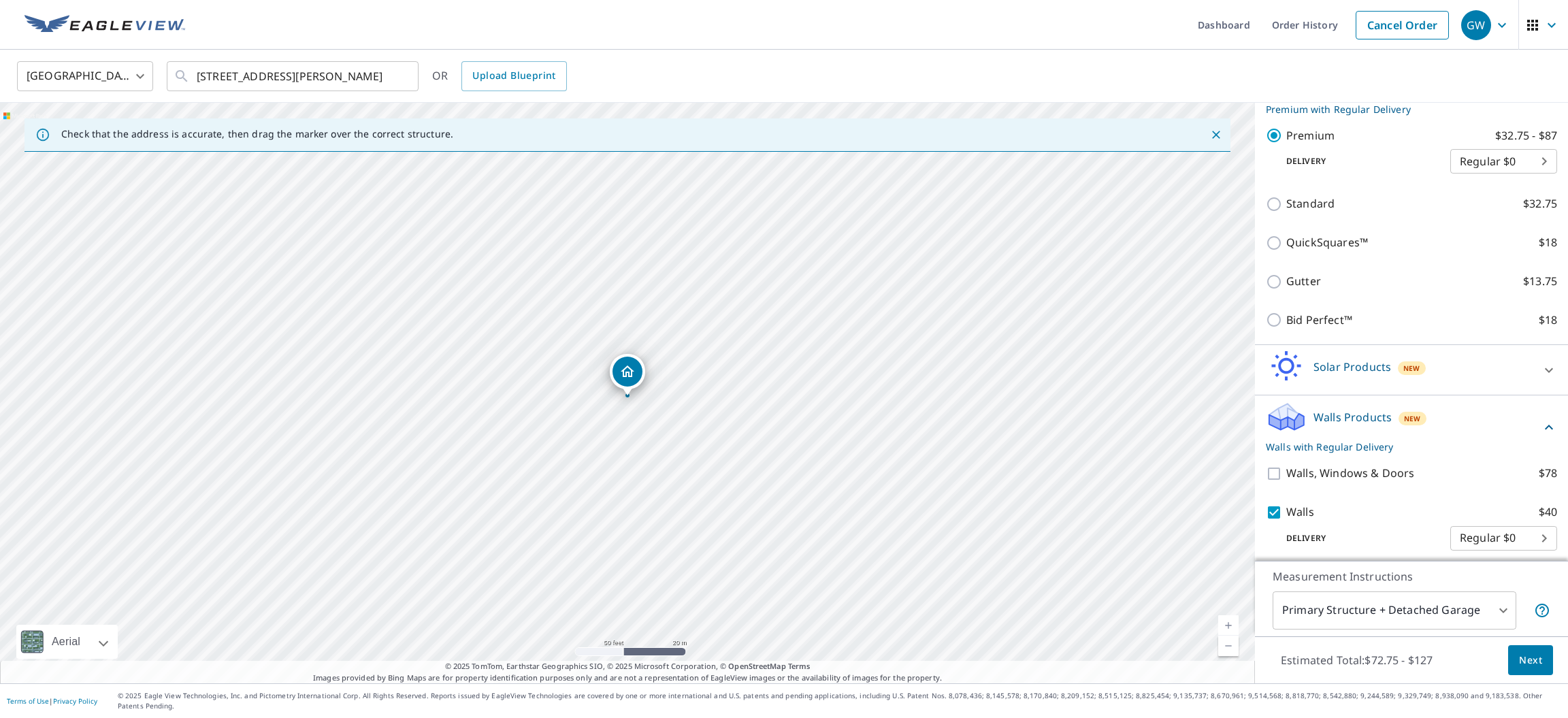
click at [1540, 539] on body "GW GW Dashboard Order History Cancel Order GW United States US ​ 258 Linwood Av…" at bounding box center [784, 359] width 1568 height 718
click at [1357, 541] on div at bounding box center [784, 359] width 1568 height 718
drag, startPoint x: 736, startPoint y: 383, endPoint x: 742, endPoint y: 379, distance: 7.2
click at [742, 379] on div "258 Linwood Ave Warsaw, NY 14569" at bounding box center [628, 393] width 1255 height 581
drag, startPoint x: 644, startPoint y: 371, endPoint x: 713, endPoint y: 376, distance: 69.2
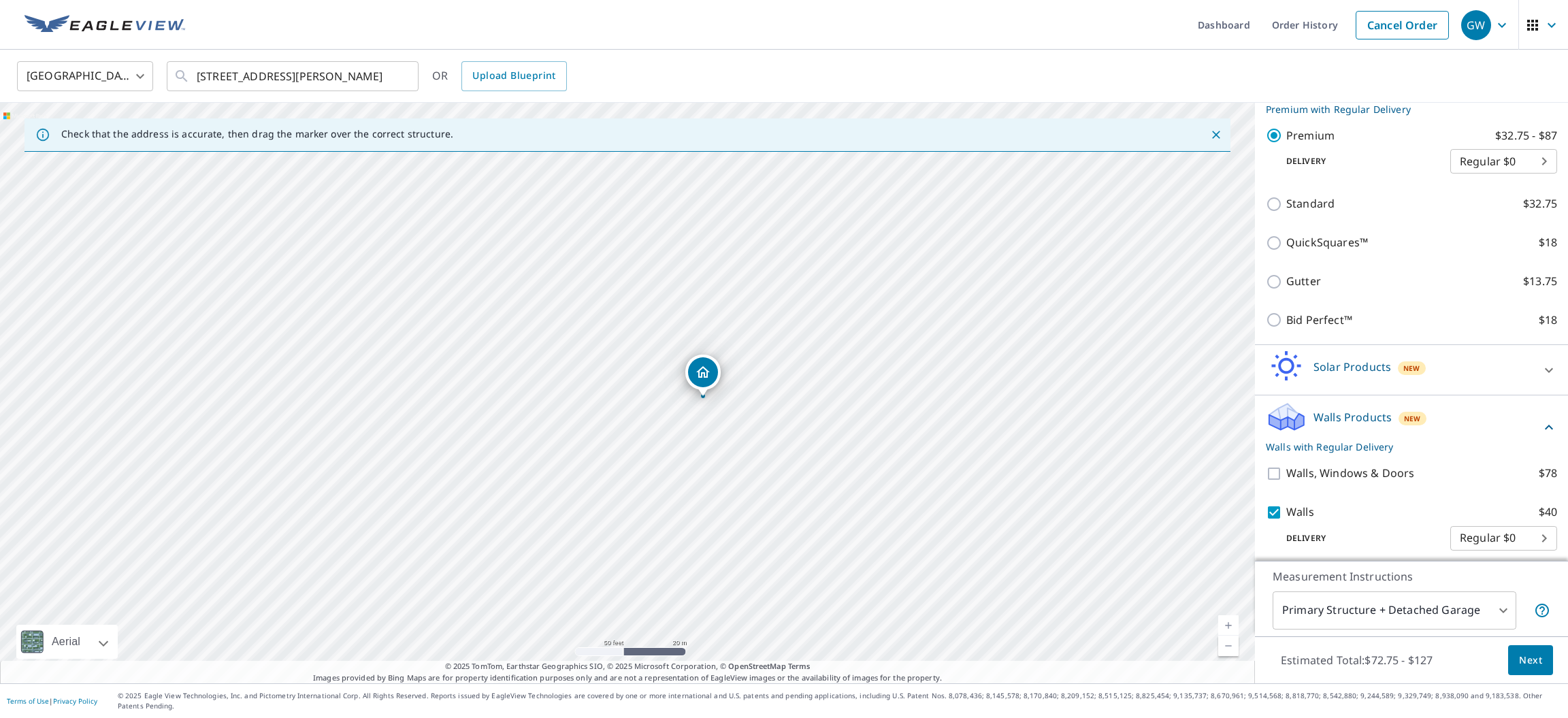
click at [713, 376] on div "258 Linwood Ave Warsaw, NY 14569" at bounding box center [628, 393] width 1255 height 581
drag, startPoint x: 628, startPoint y: 375, endPoint x: 586, endPoint y: 375, distance: 42.0
click at [586, 375] on div "258 Linwood Ave Warsaw, NY 14569" at bounding box center [628, 393] width 1255 height 581
drag, startPoint x: 628, startPoint y: 368, endPoint x: 719, endPoint y: 347, distance: 93.4
click at [719, 347] on div "258 Linwood Ave Warsaw, NY 14569" at bounding box center [628, 393] width 1255 height 581
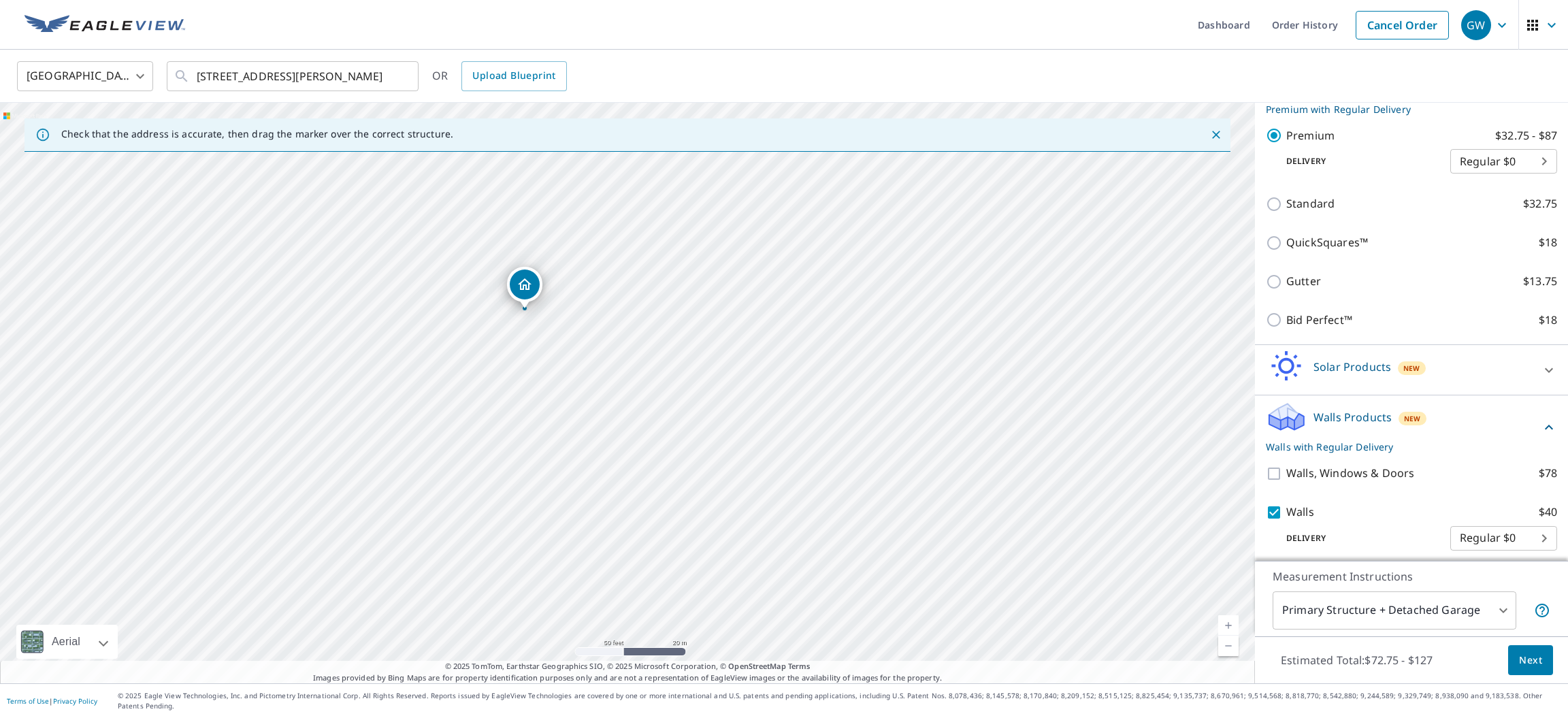
drag, startPoint x: 622, startPoint y: 368, endPoint x: 519, endPoint y: 281, distance: 134.8
click at [519, 281] on div "258 Linwood Ave Warsaw, NY 14569" at bounding box center [628, 393] width 1255 height 581
drag, startPoint x: 633, startPoint y: 371, endPoint x: 621, endPoint y: 487, distance: 116.6
click at [621, 487] on div "262 Linwood Ave Warsaw, NY 14569" at bounding box center [628, 393] width 1255 height 581
click at [637, 367] on div "258 Linwood Ave Warsaw, NY 14569" at bounding box center [628, 393] width 1255 height 581
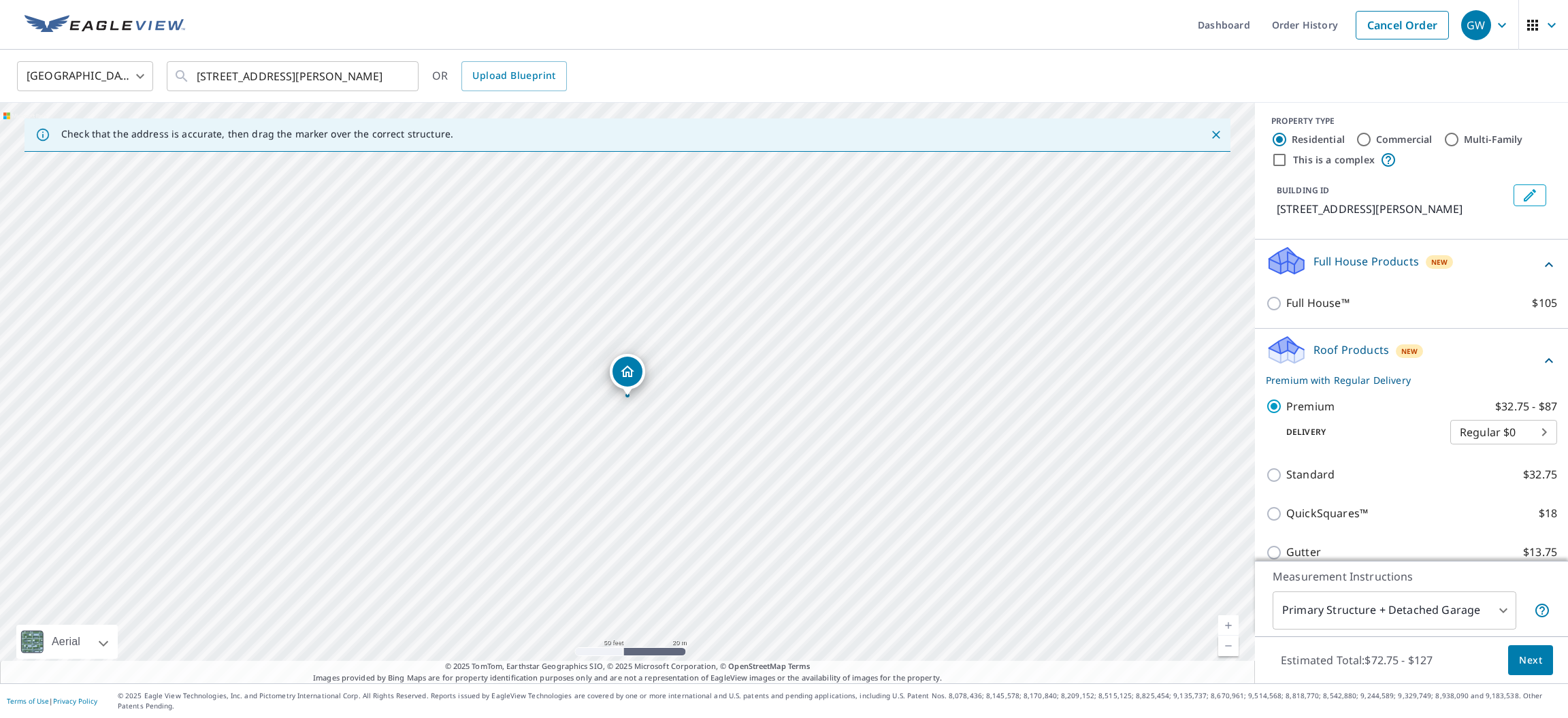
scroll to position [0, 0]
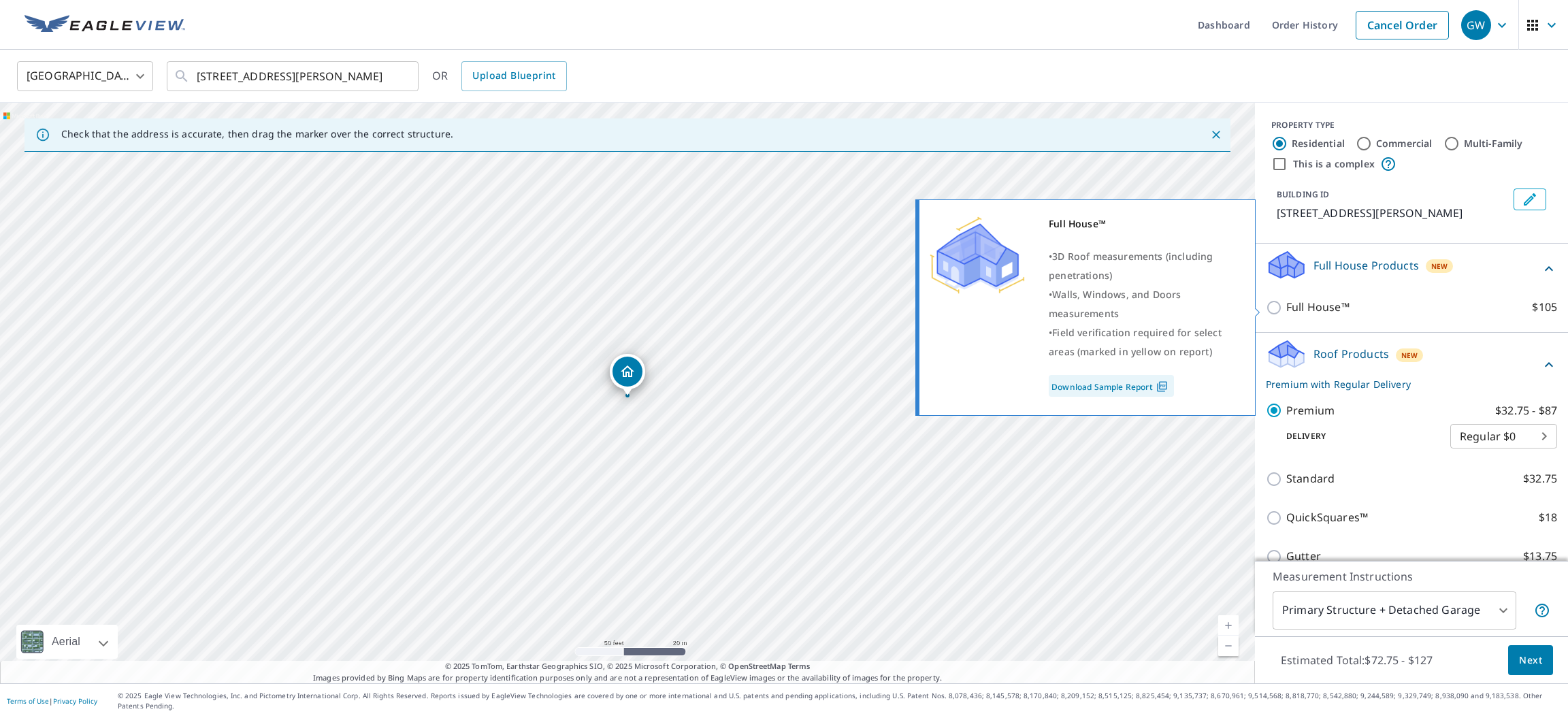
click at [1273, 307] on input "Full House™ $105" at bounding box center [1276, 308] width 21 height 16
checkbox input "true"
checkbox input "false"
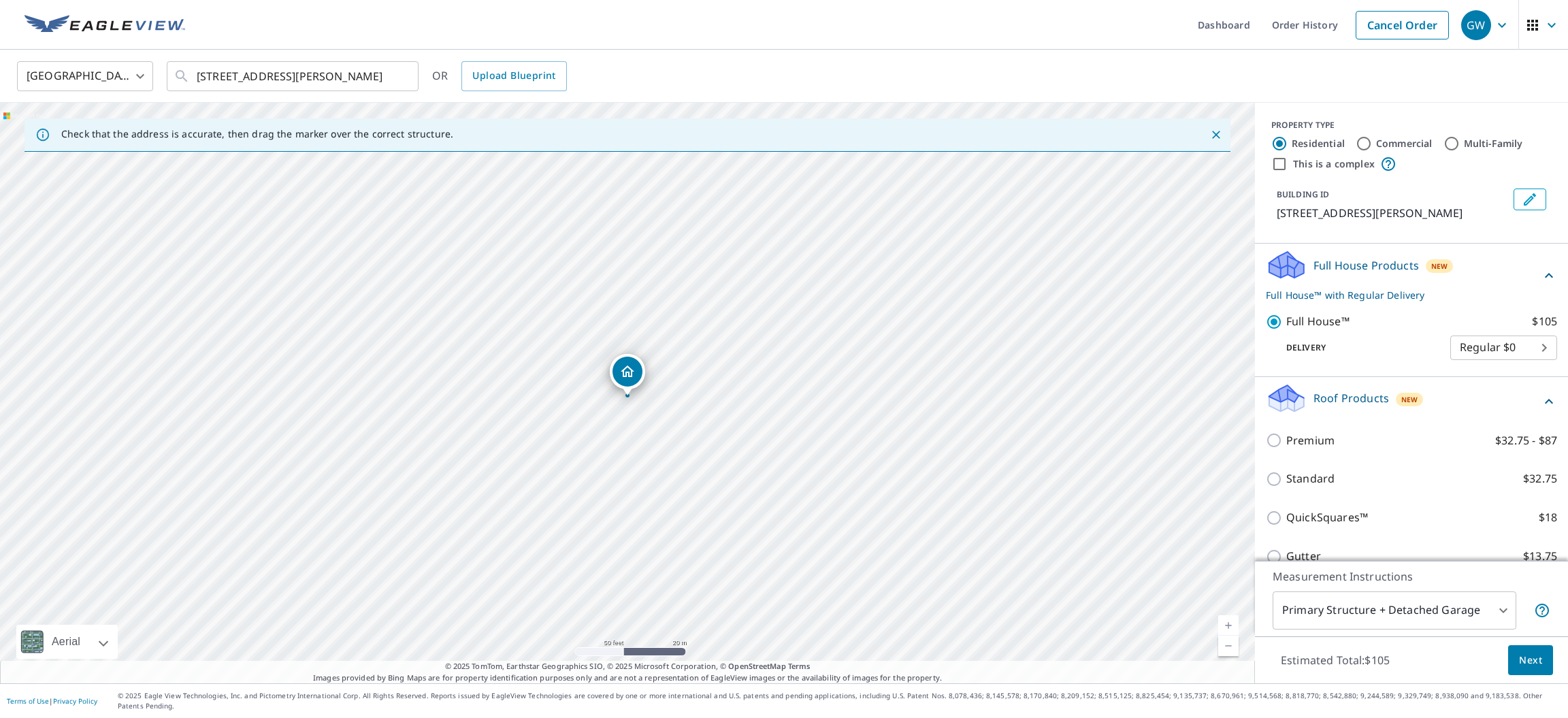
click at [1535, 669] on span "Next" at bounding box center [1530, 660] width 23 height 17
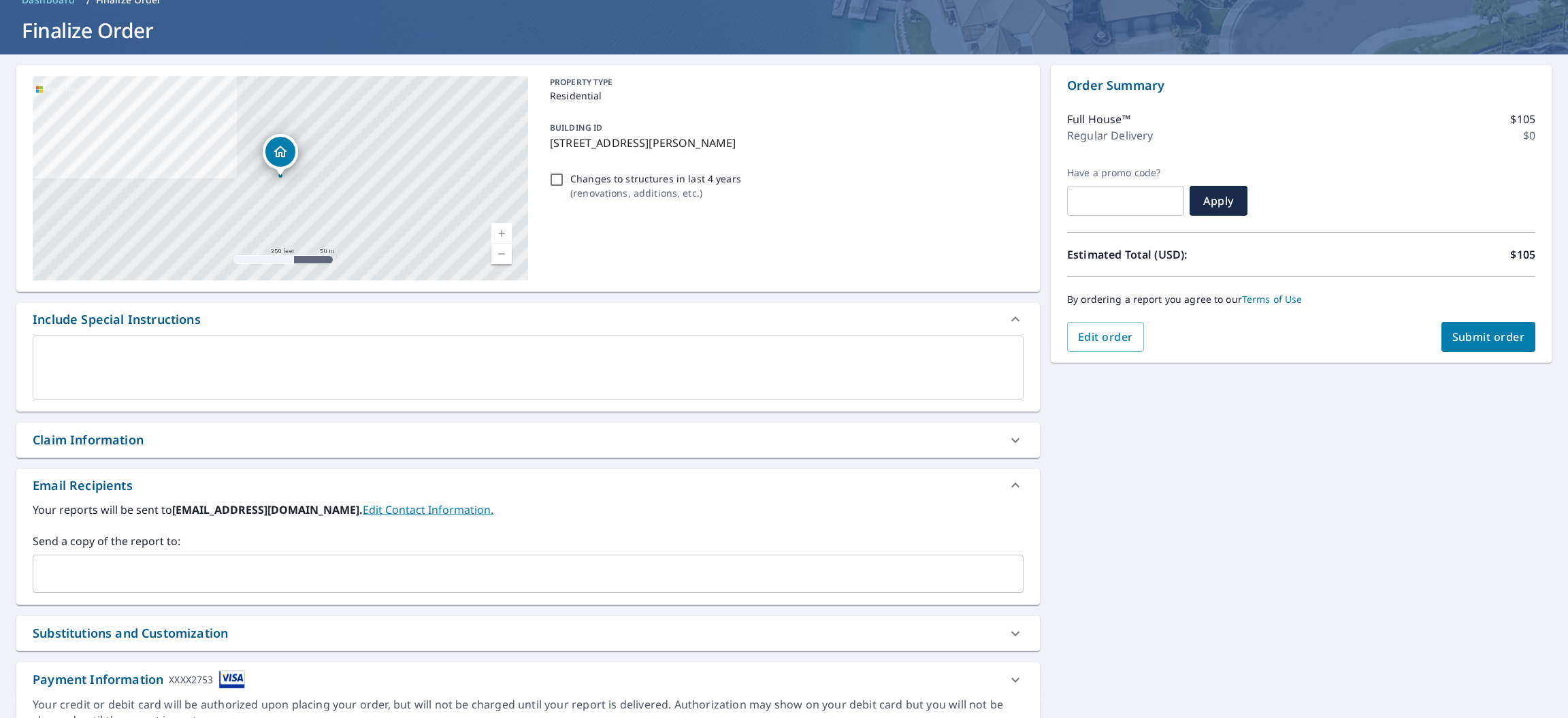
scroll to position [129, 0]
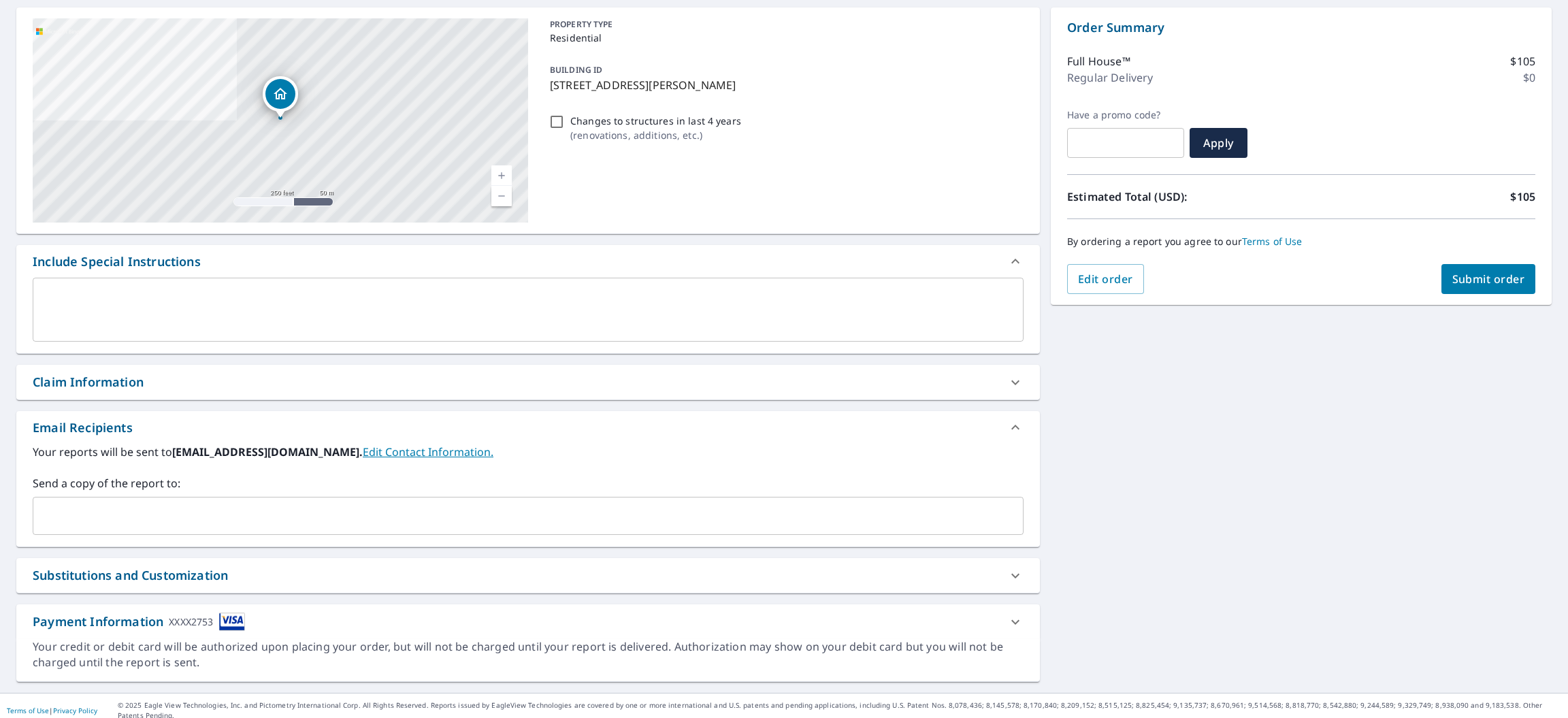
click at [282, 514] on input "text" at bounding box center [517, 515] width 959 height 25
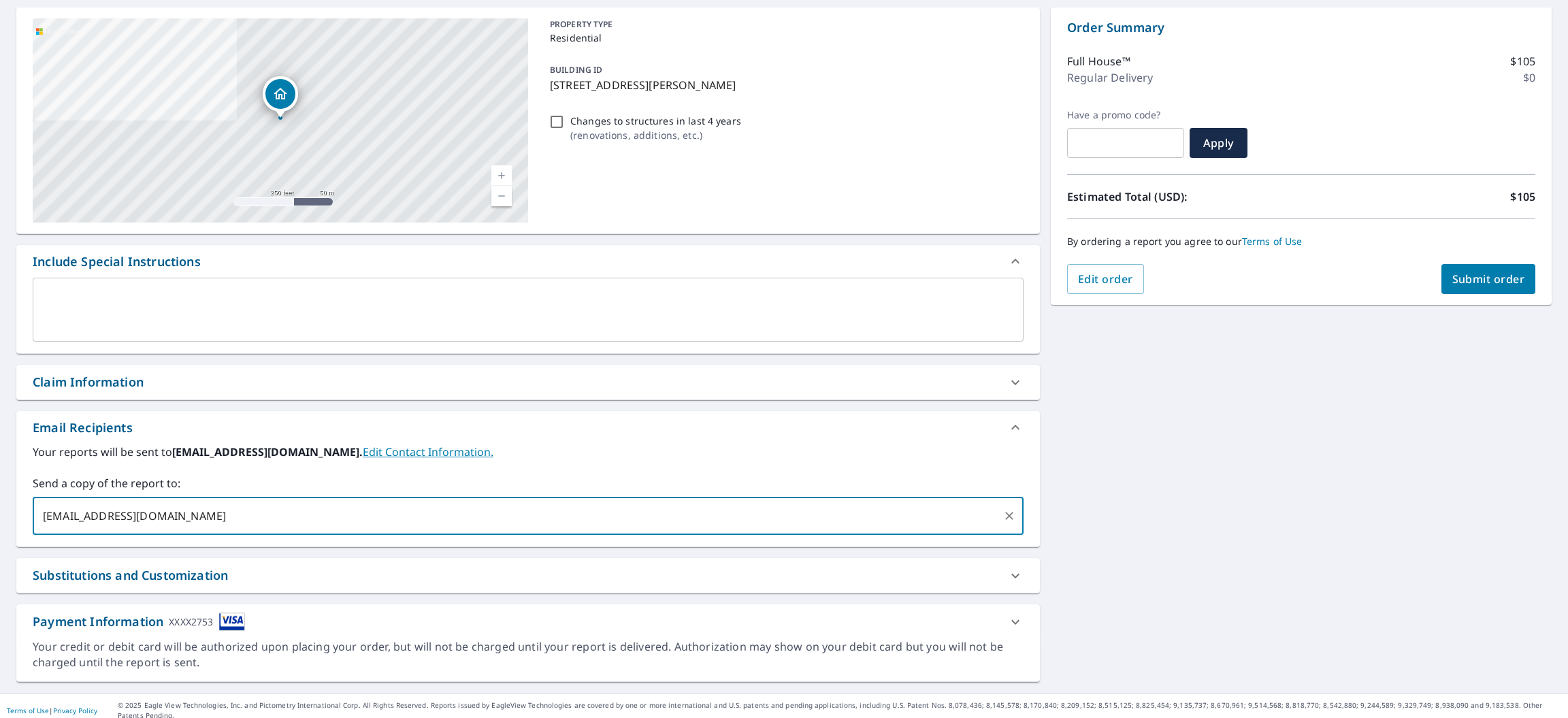
type input "brk.estimating@gmail.com"
click at [1490, 274] on span "Submit order" at bounding box center [1488, 279] width 73 height 15
checkbox input "true"
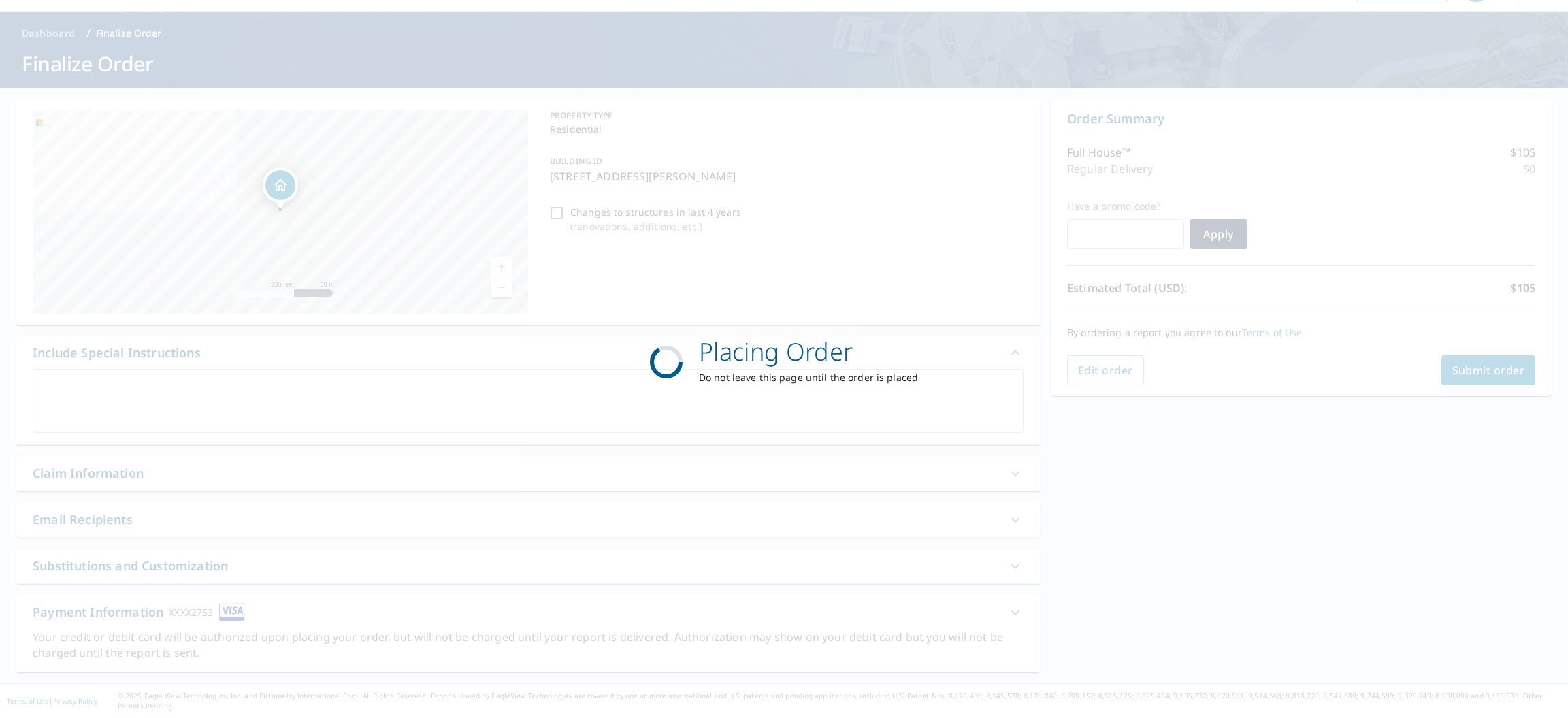
scroll to position [29, 0]
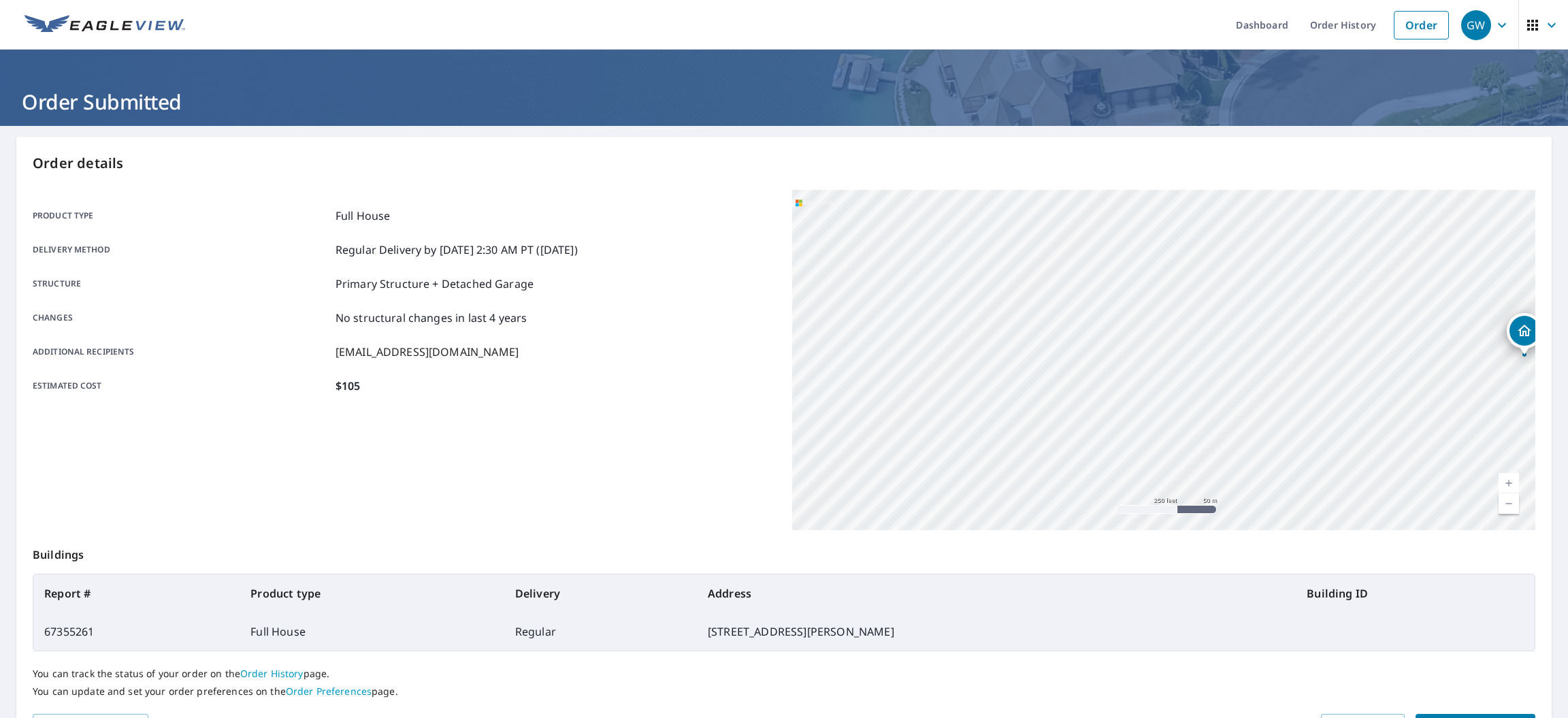
click at [148, 89] on h1 "Order Submitted" at bounding box center [784, 102] width 1535 height 28
click at [78, 21] on img at bounding box center [105, 25] width 161 height 21
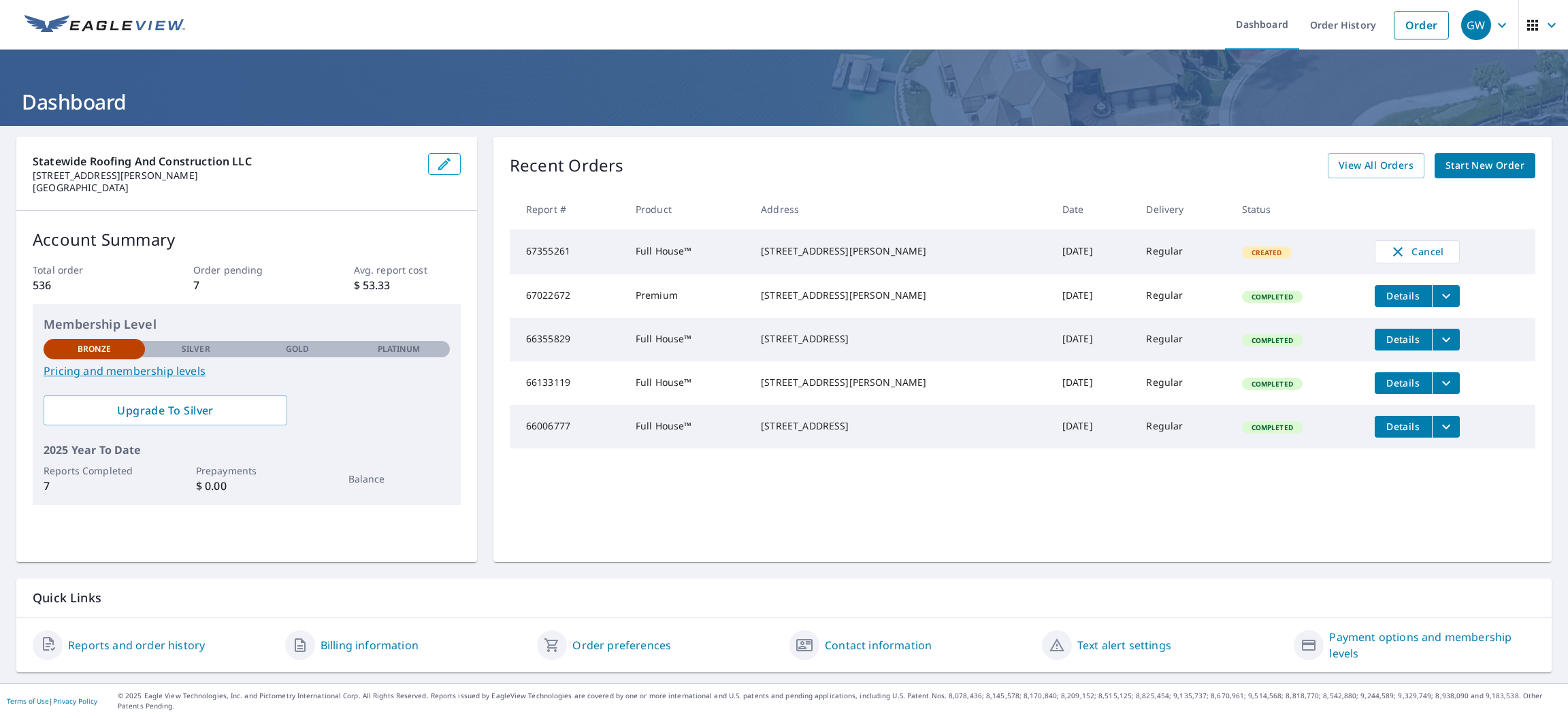
click at [1253, 256] on span "Created" at bounding box center [1267, 253] width 47 height 10
